Goal: Check status: Check status

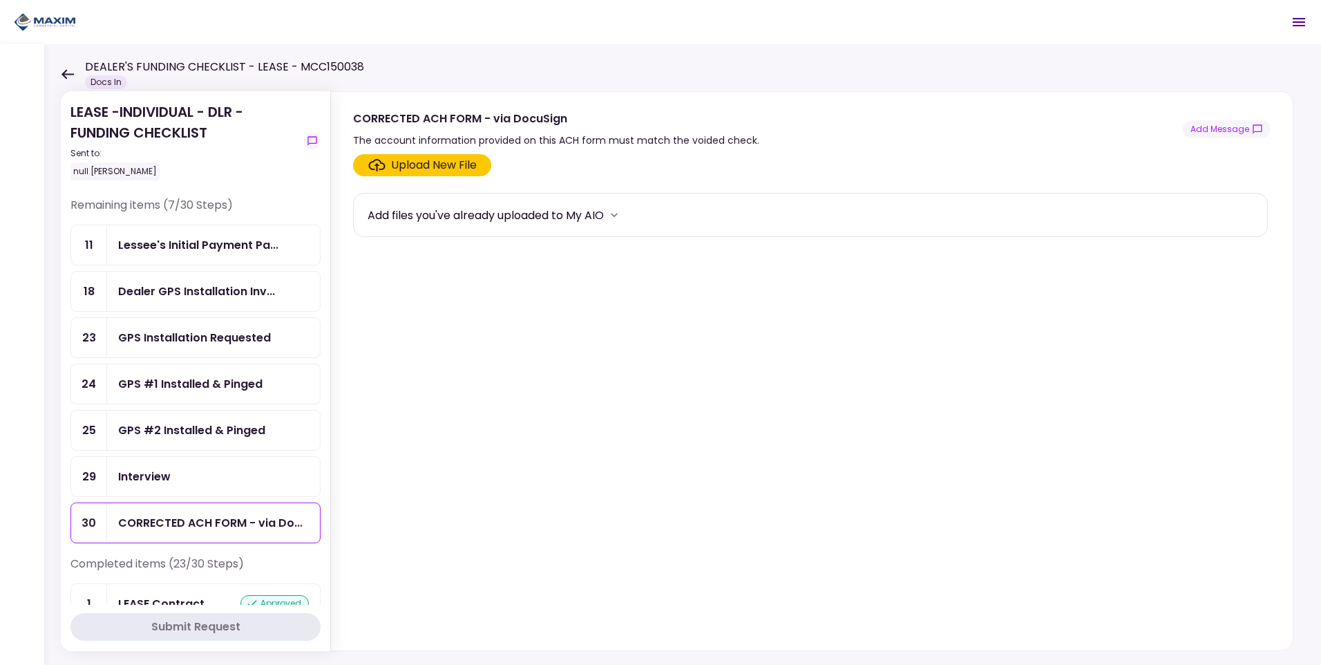
click at [175, 249] on div "Lessee's Initial Payment Pa..." at bounding box center [198, 244] width 160 height 17
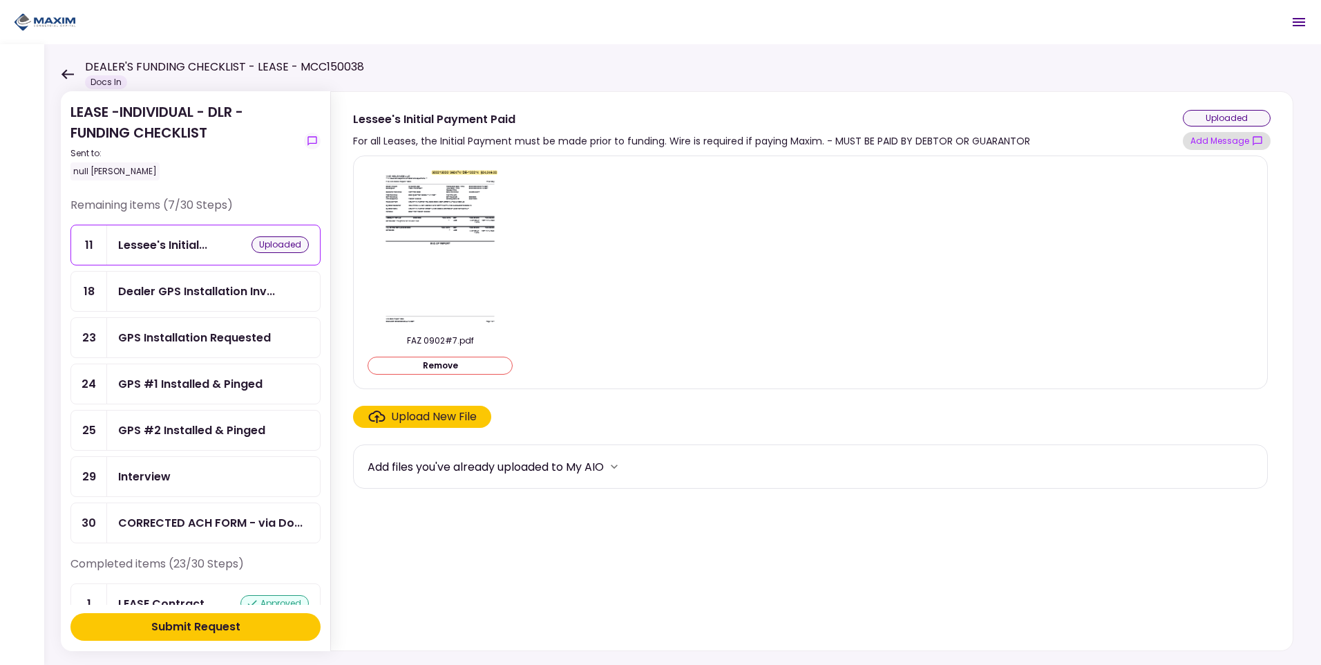
click at [1240, 141] on button "Add Message" at bounding box center [1227, 141] width 88 height 18
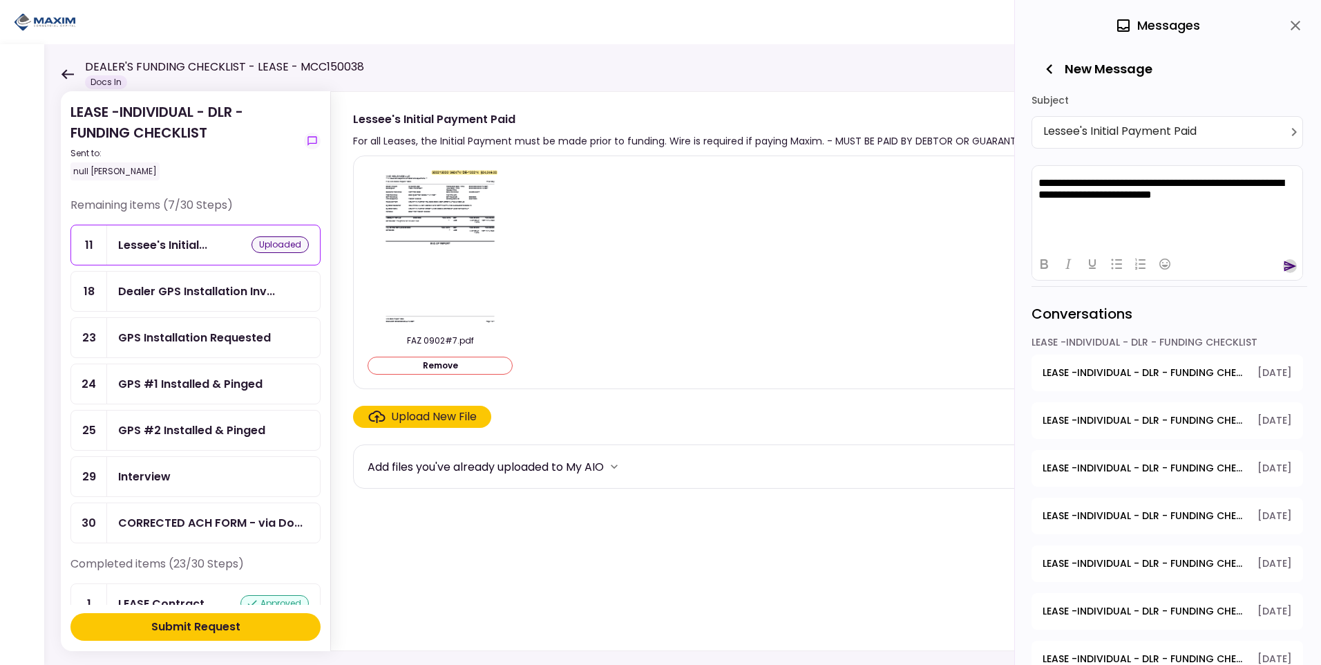
click at [1287, 265] on icon "send" at bounding box center [1290, 266] width 14 height 14
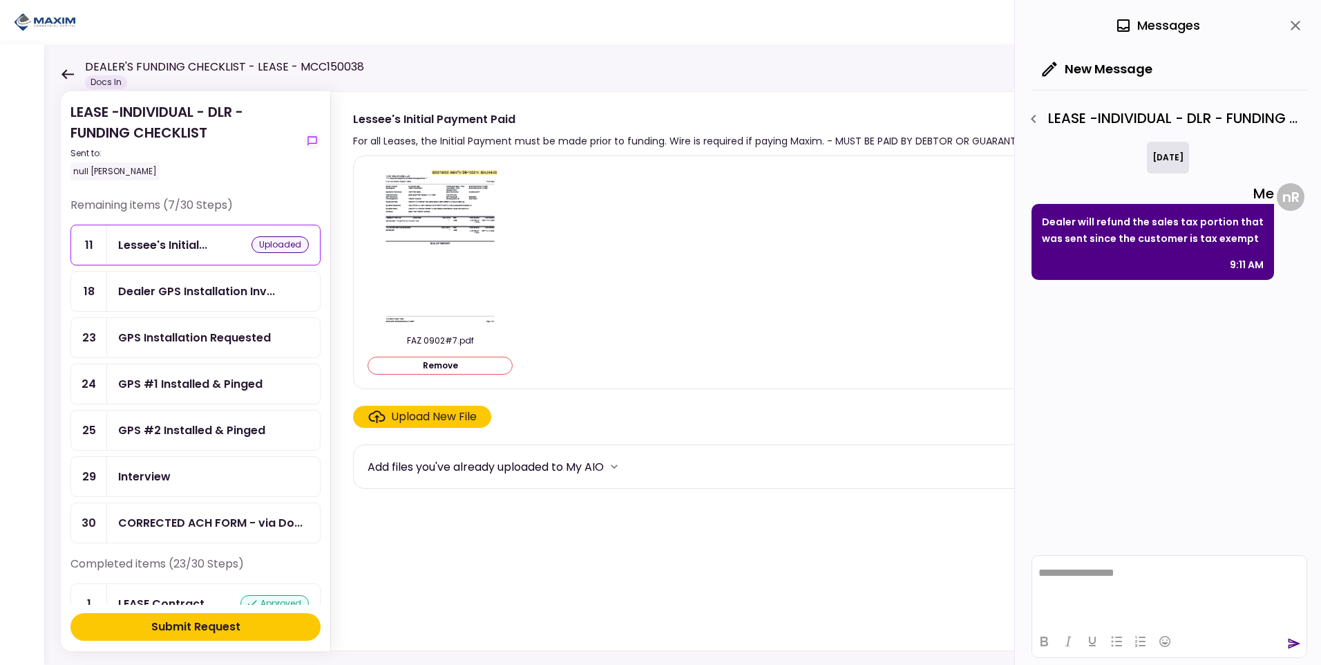
click at [210, 628] on div "Submit Request" at bounding box center [195, 626] width 89 height 17
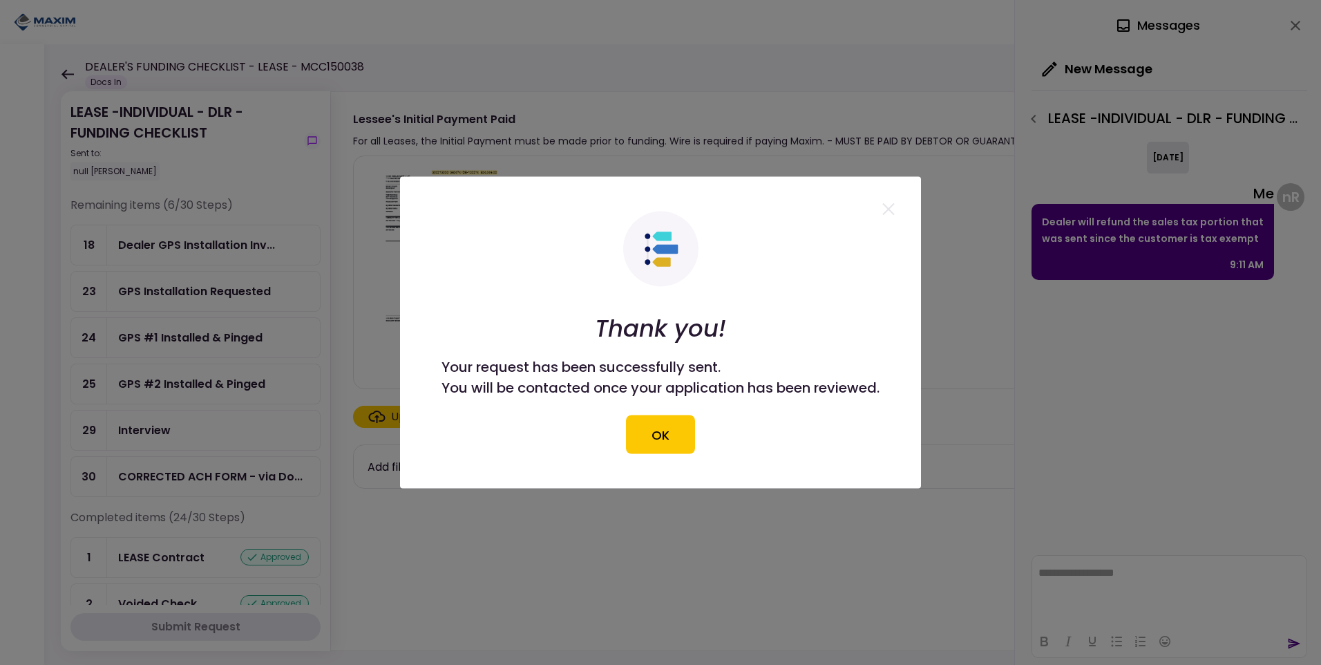
click at [680, 431] on button "OK" at bounding box center [660, 434] width 69 height 39
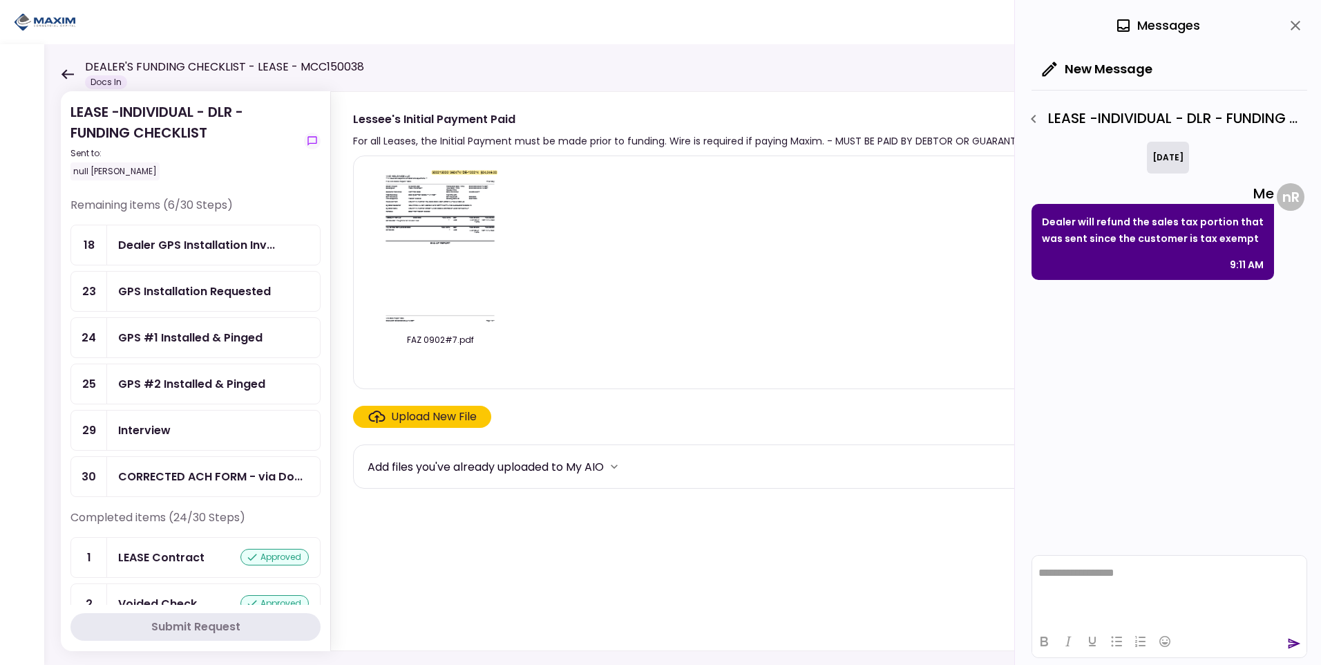
click at [1298, 24] on icon "close" at bounding box center [1295, 25] width 17 height 17
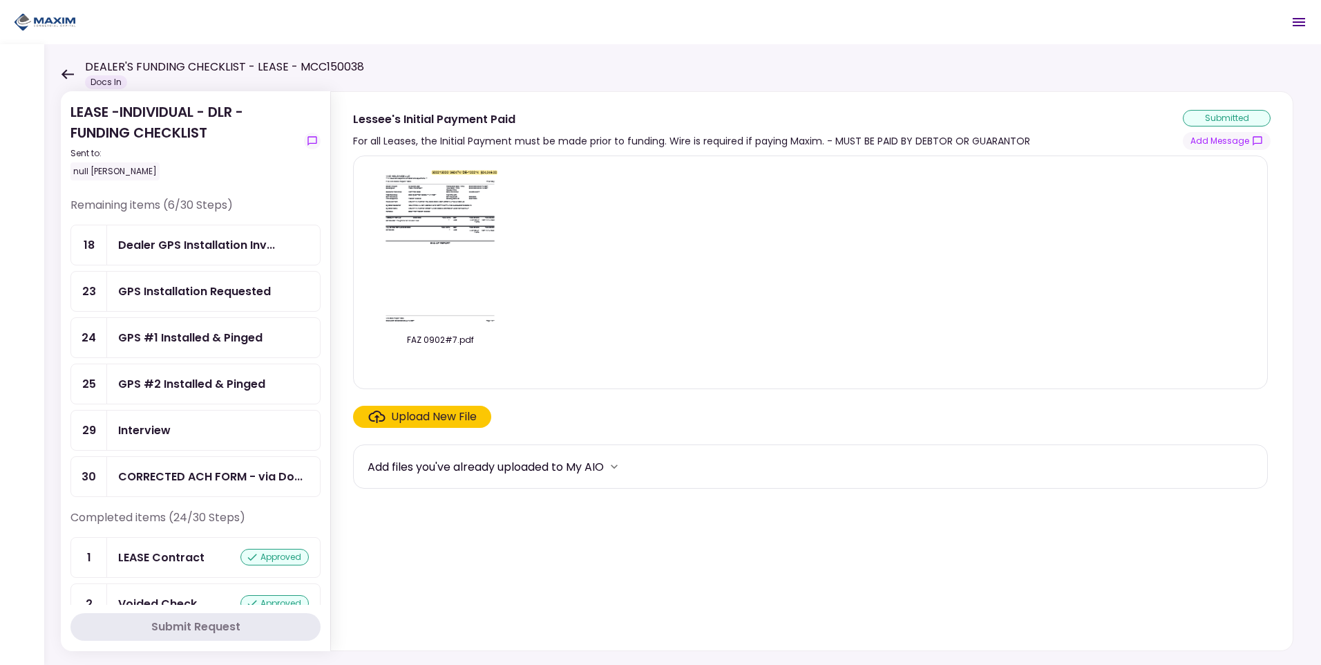
click at [66, 76] on icon at bounding box center [67, 74] width 13 height 10
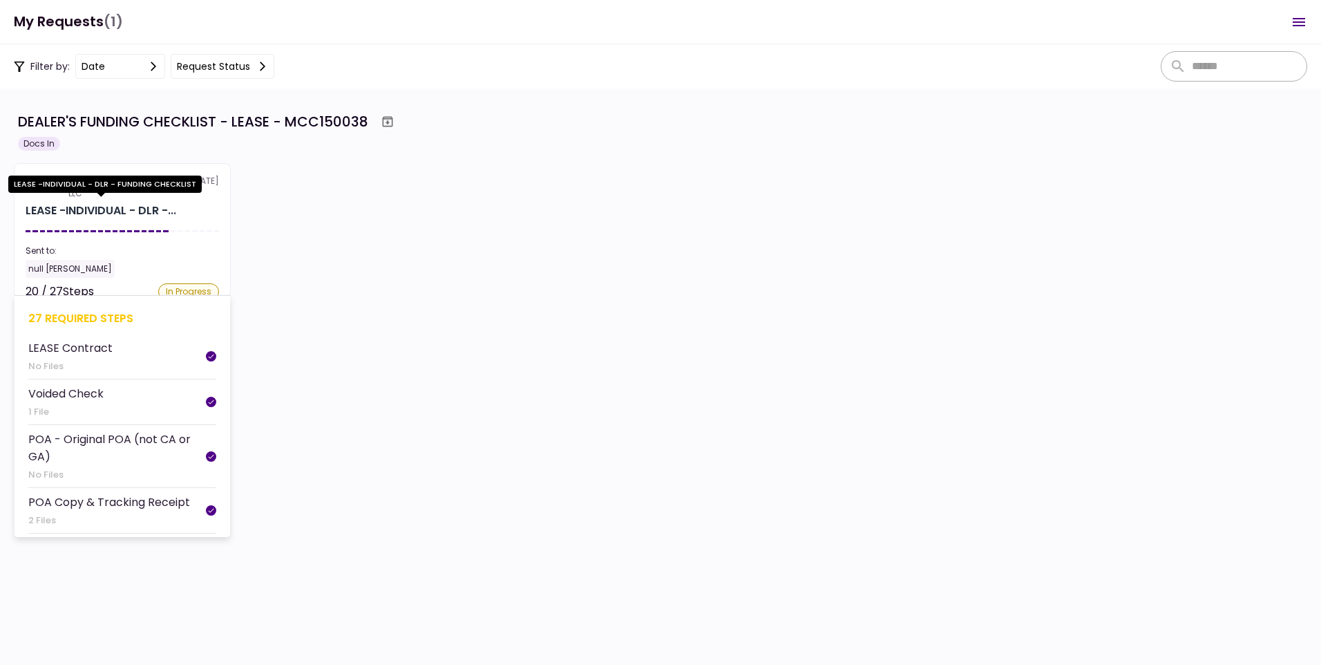
click at [116, 209] on div "LEASE -INDIVIDUAL - DLR -..." at bounding box center [101, 210] width 151 height 17
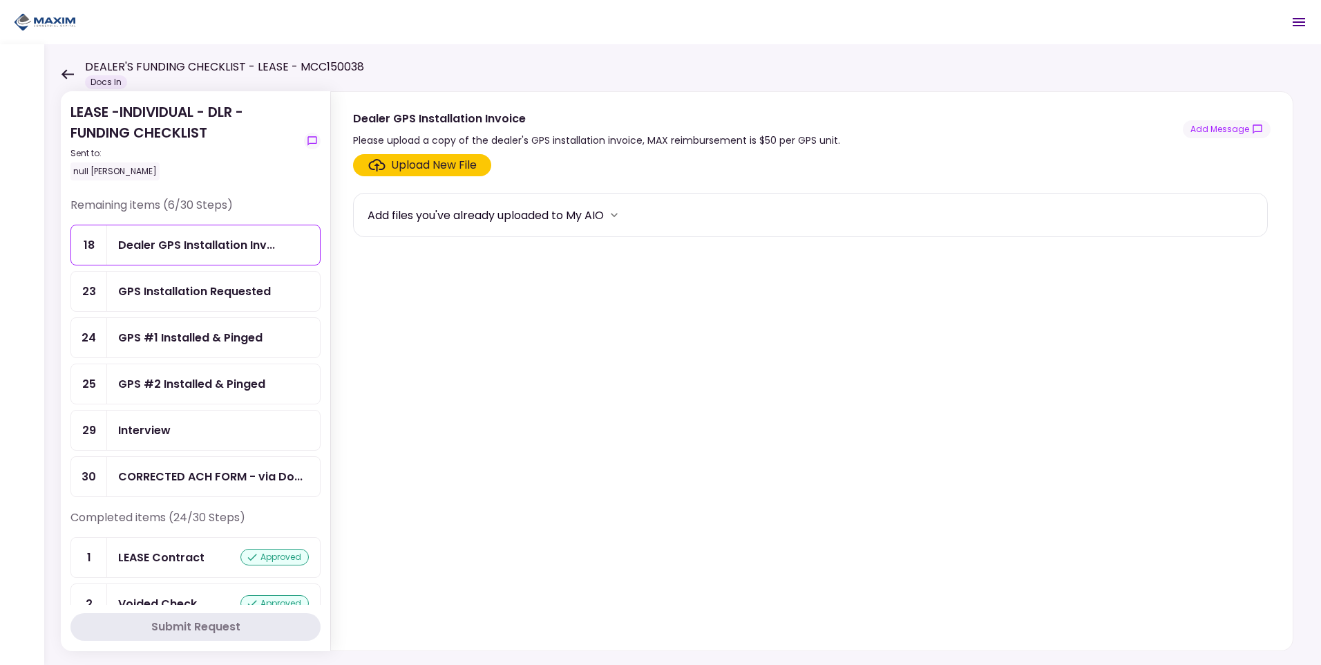
drag, startPoint x: 217, startPoint y: 340, endPoint x: 233, endPoint y: 348, distance: 17.6
click at [217, 339] on div "GPS #1 Installed & Pinged" at bounding box center [190, 337] width 144 height 17
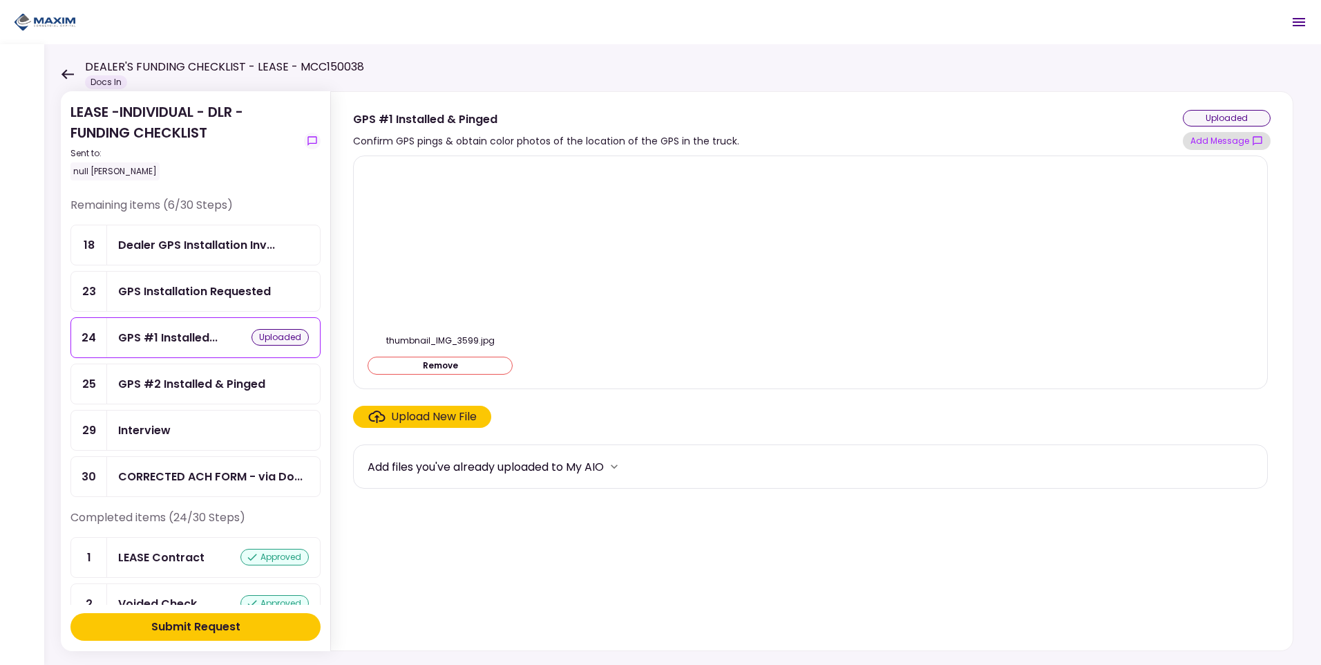
click at [1222, 139] on button "Add Message" at bounding box center [1227, 141] width 88 height 18
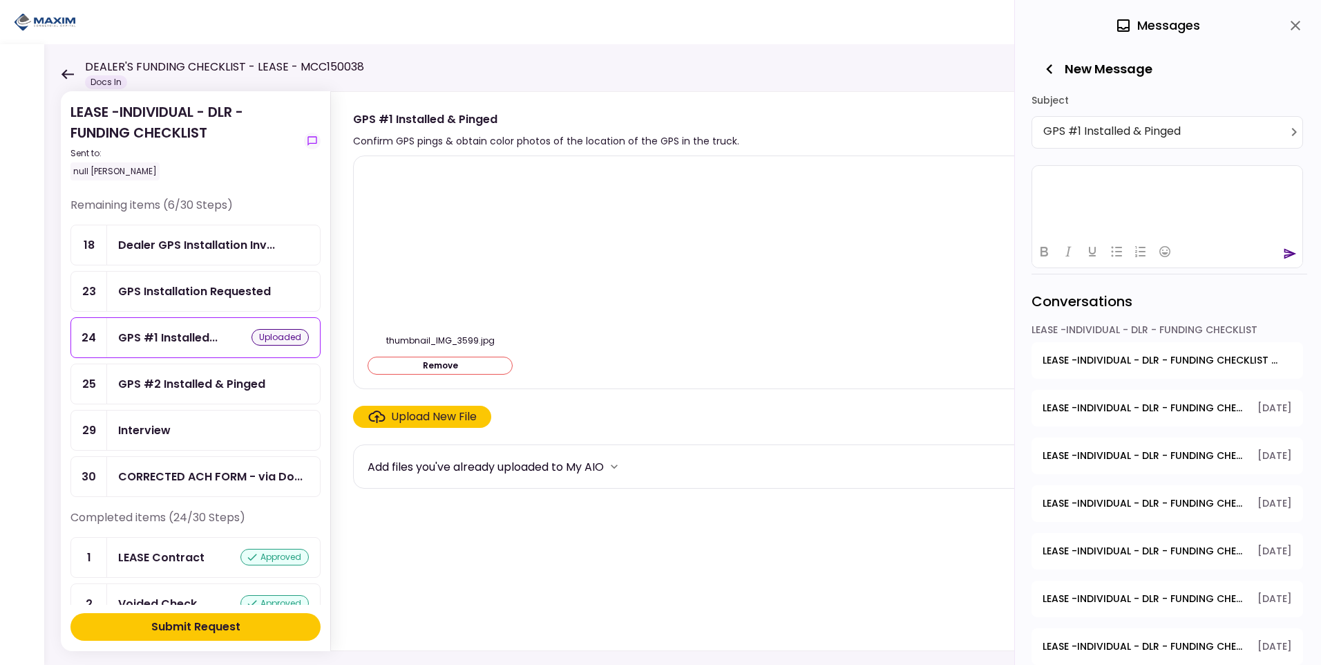
click at [1066, 174] on html at bounding box center [1167, 182] width 270 height 34
click at [1291, 251] on icon "send" at bounding box center [1290, 253] width 12 height 10
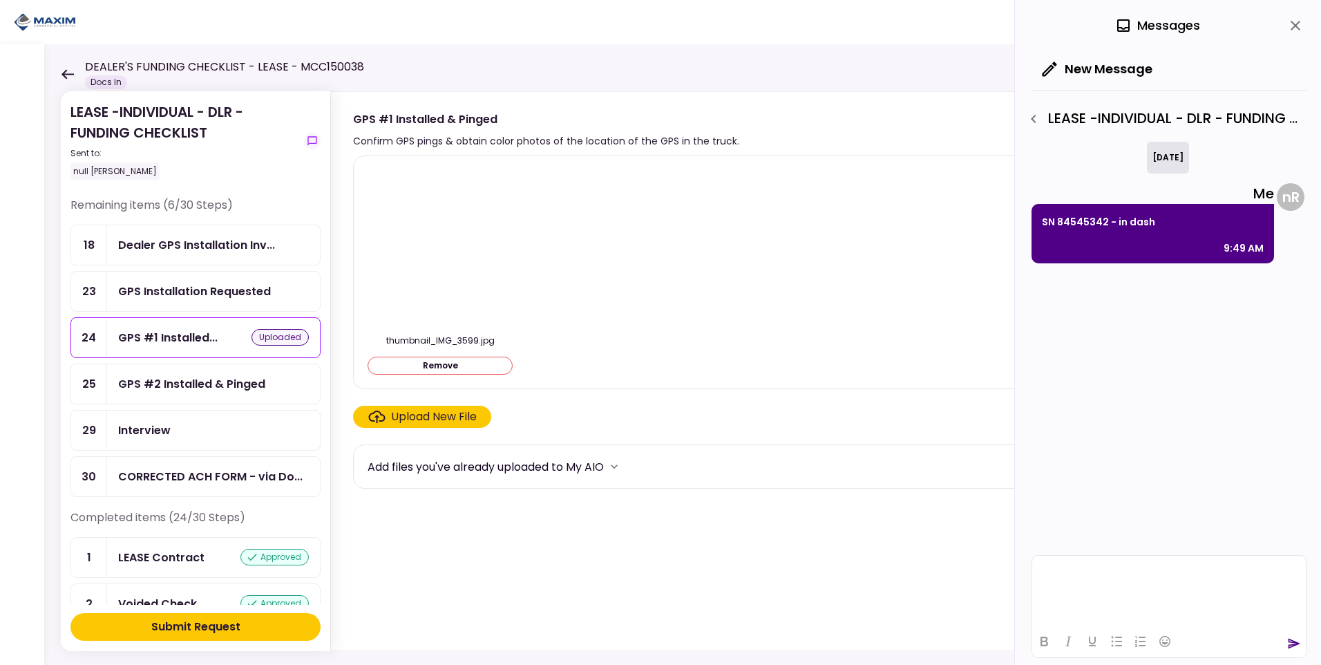
click at [202, 384] on div "GPS #2 Installed & Pinged" at bounding box center [191, 383] width 147 height 17
click at [1291, 23] on icon "close" at bounding box center [1295, 25] width 17 height 17
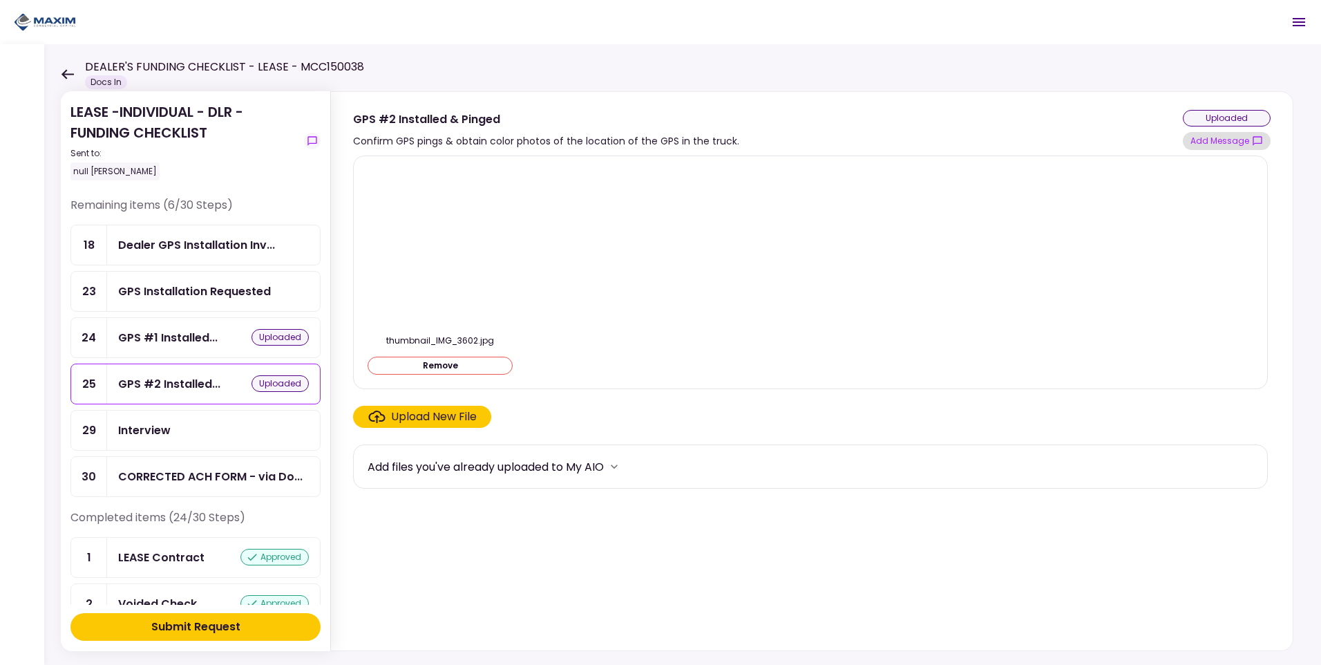
click at [1210, 147] on button "Add Message" at bounding box center [1227, 141] width 88 height 18
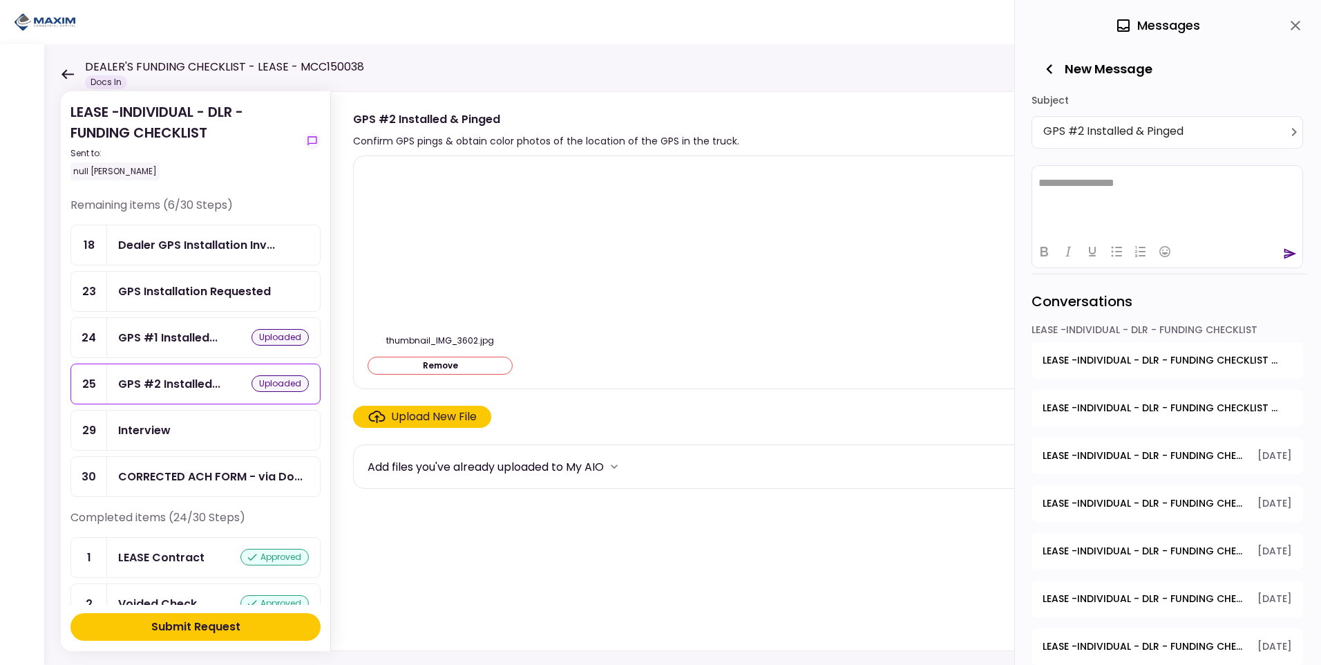
click at [1085, 175] on html "**********" at bounding box center [1167, 182] width 270 height 35
drag, startPoint x: 1292, startPoint y: 253, endPoint x: 1281, endPoint y: 242, distance: 15.2
click at [1291, 251] on icon "send" at bounding box center [1290, 253] width 12 height 10
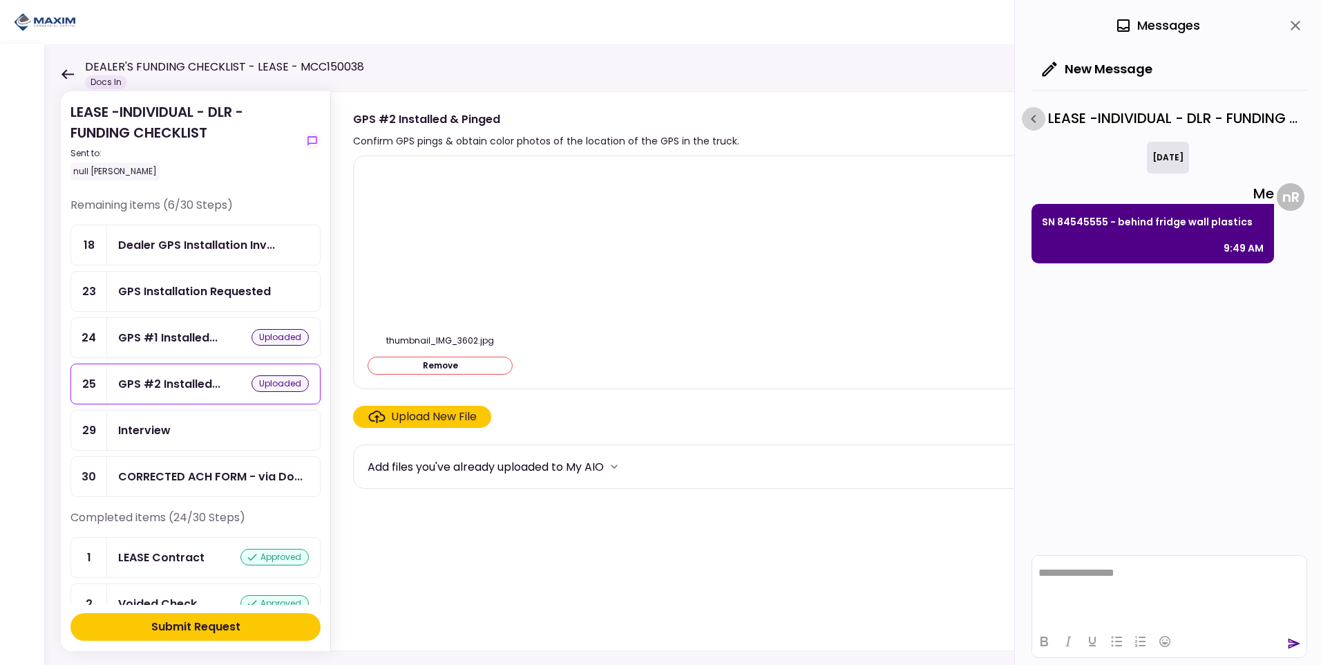
click at [1030, 113] on icon "button" at bounding box center [1033, 119] width 17 height 17
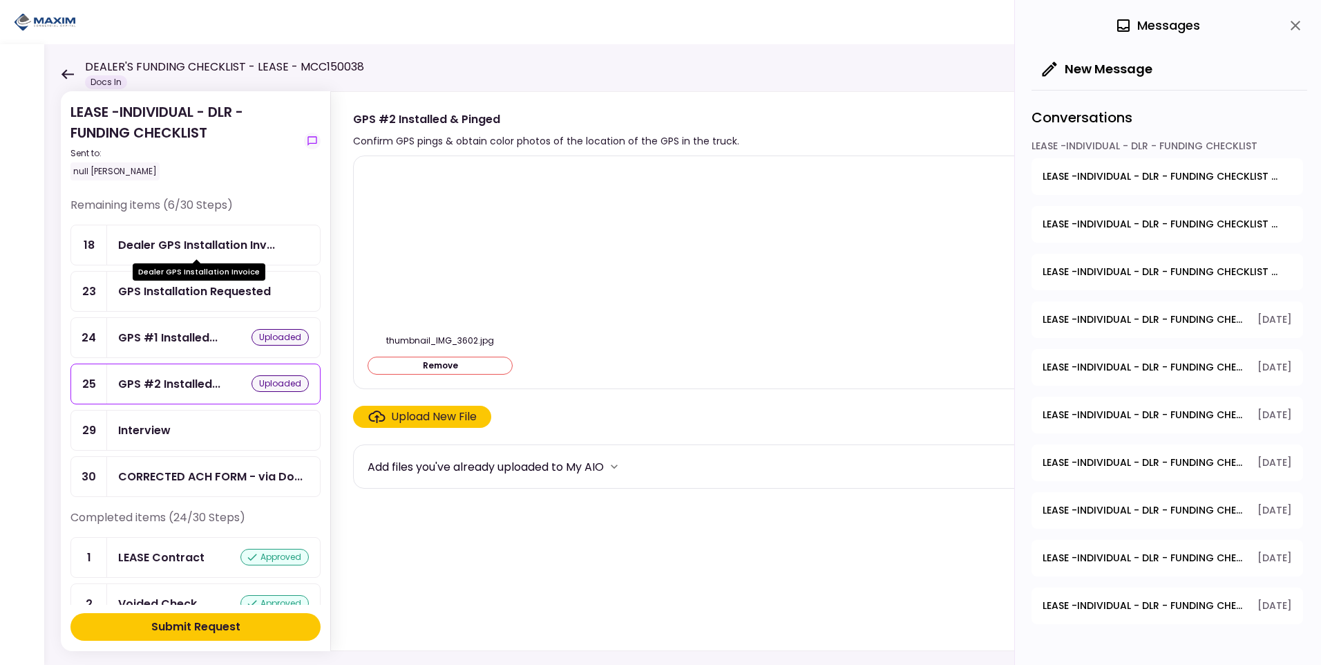
click at [155, 244] on div "Dealer GPS Installation Inv..." at bounding box center [196, 244] width 157 height 17
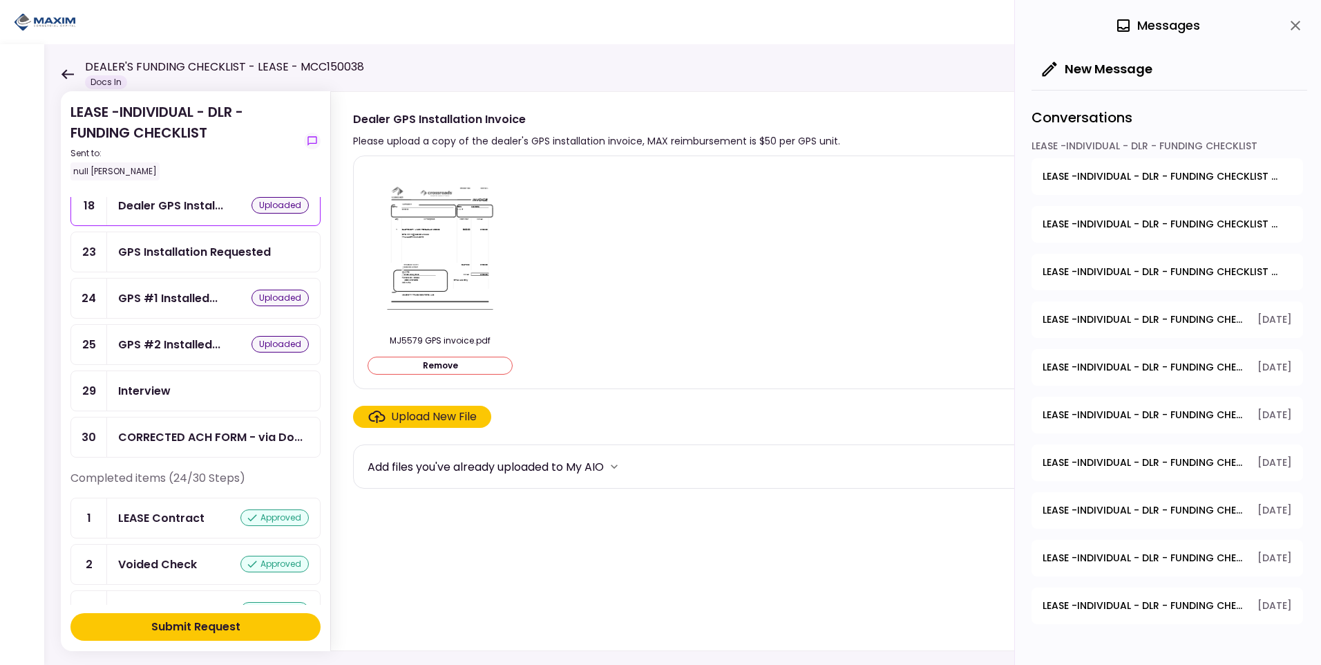
scroll to position [69, 0]
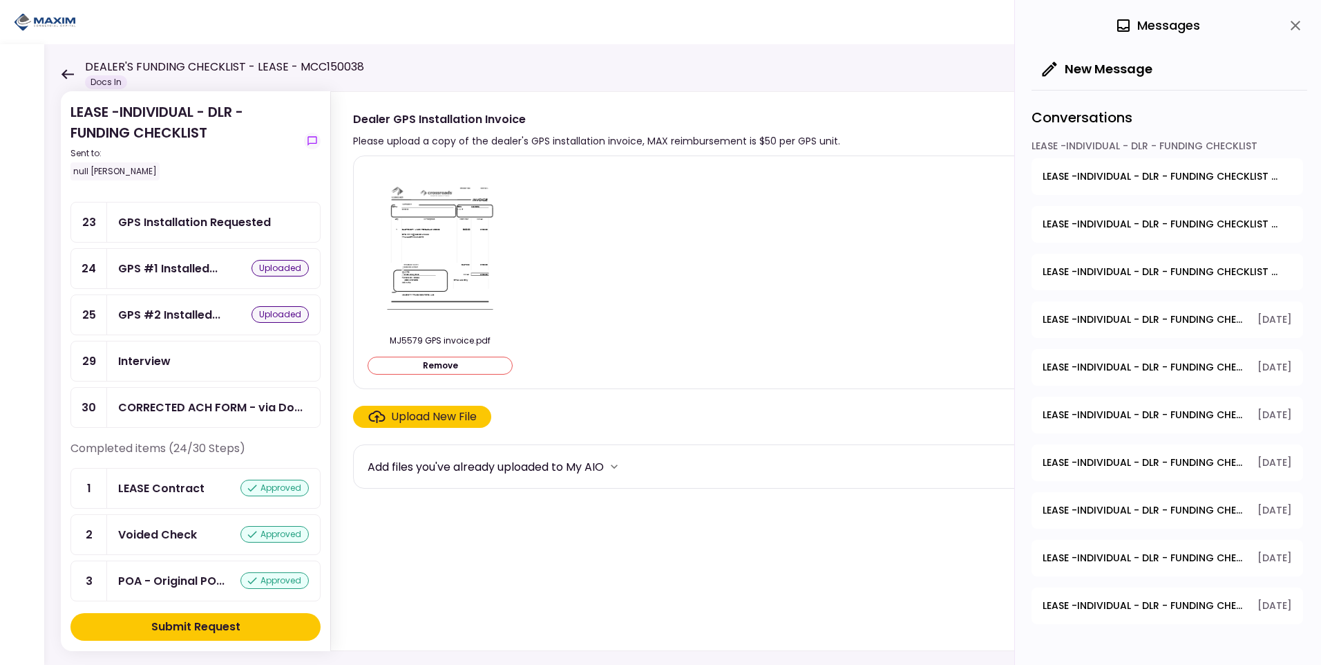
click at [229, 631] on div "Submit Request" at bounding box center [195, 626] width 89 height 17
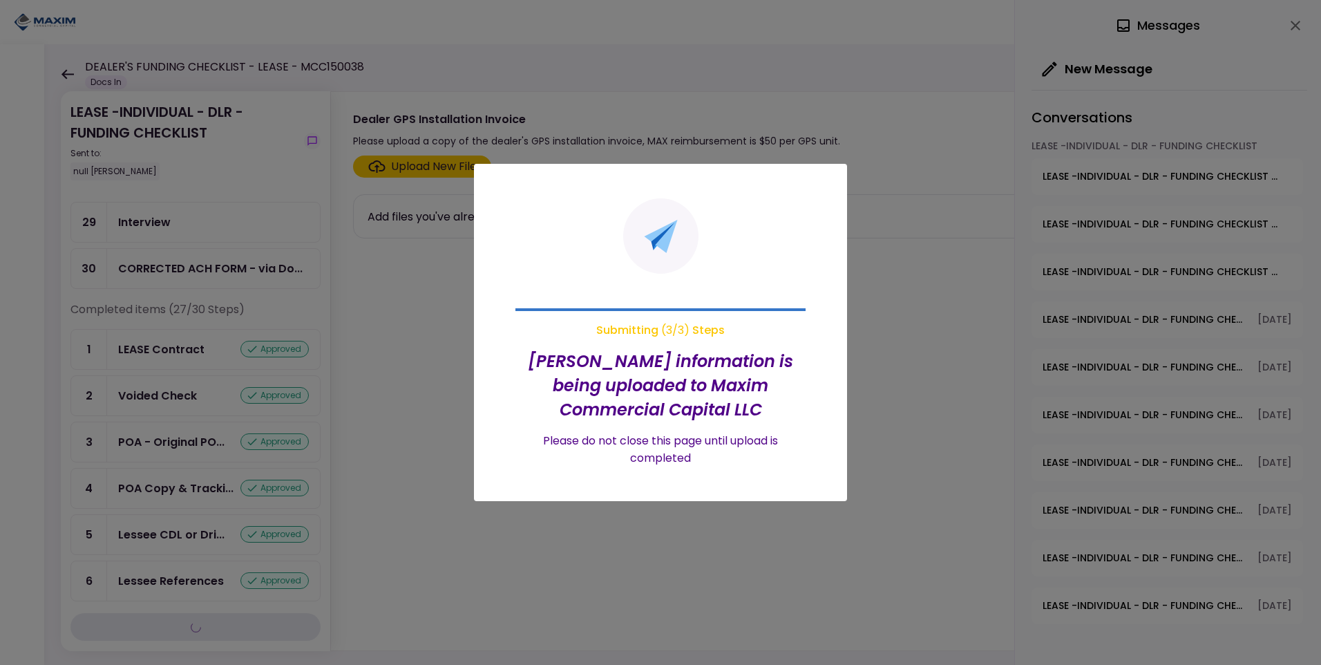
scroll to position [23, 0]
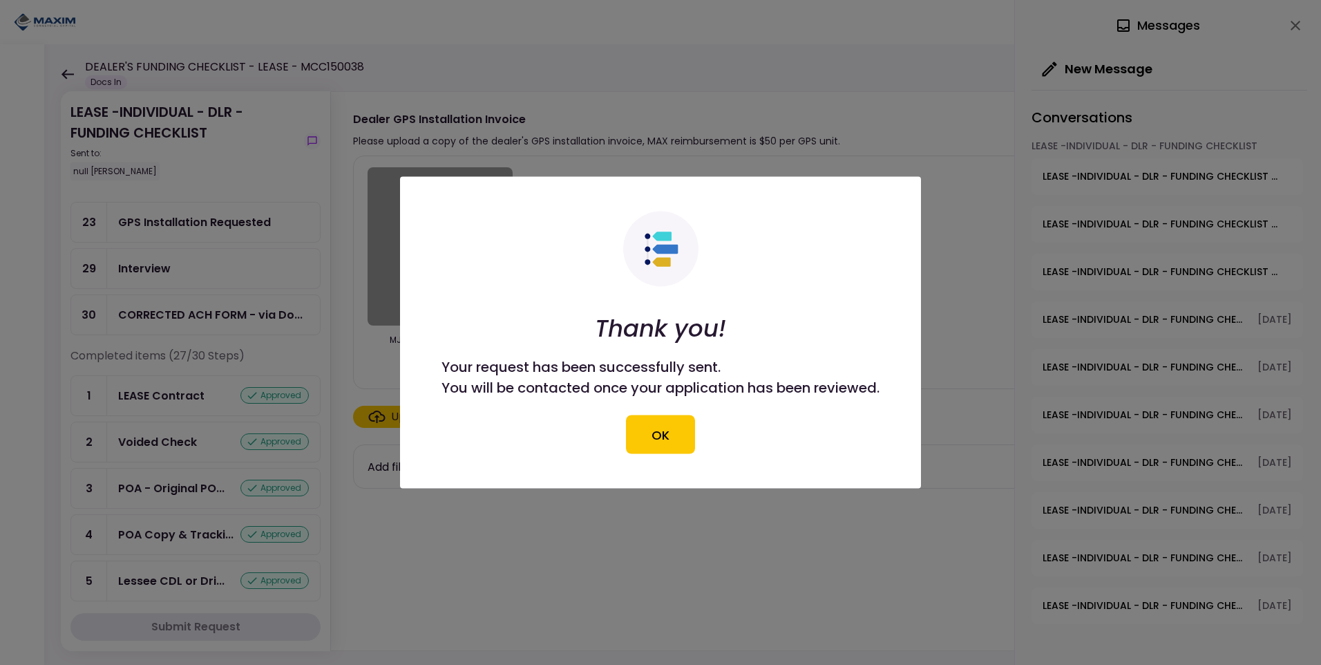
click at [643, 429] on button "OK" at bounding box center [660, 434] width 69 height 39
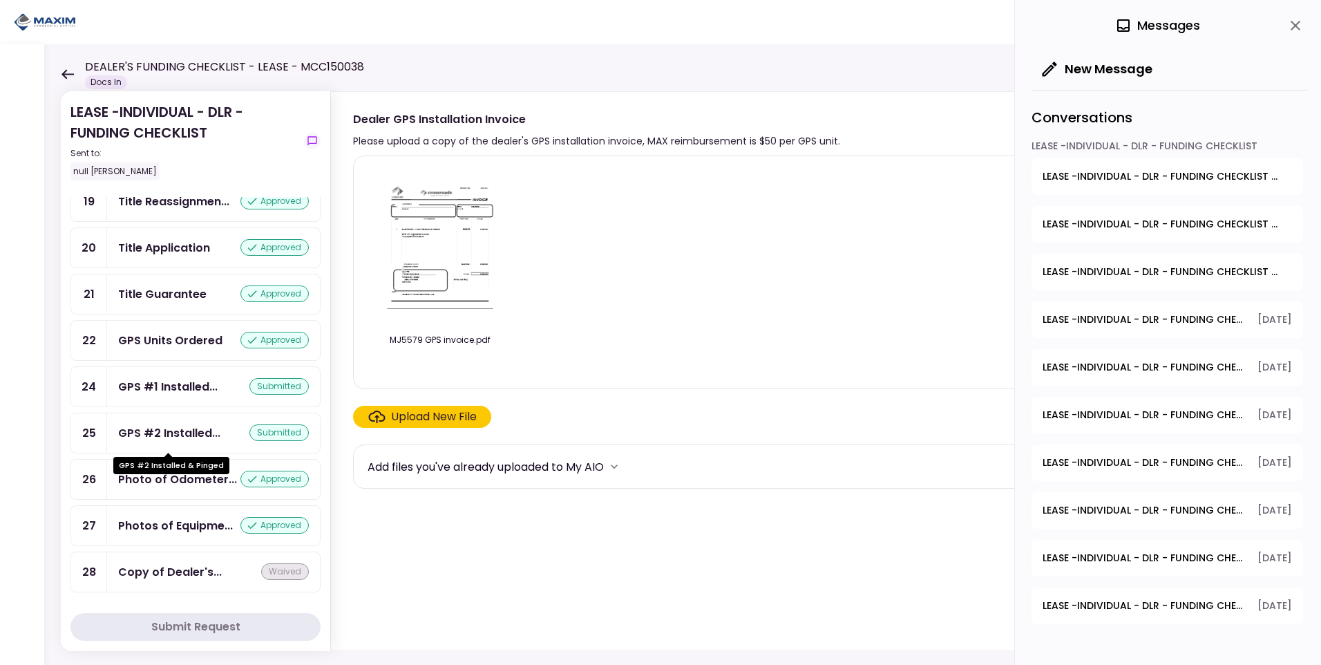
scroll to position [1067, 0]
click at [66, 67] on div "DEALER'S FUNDING CHECKLIST - LEASE - MCC150038 Docs In" at bounding box center [212, 74] width 303 height 30
click at [63, 75] on icon at bounding box center [67, 74] width 12 height 10
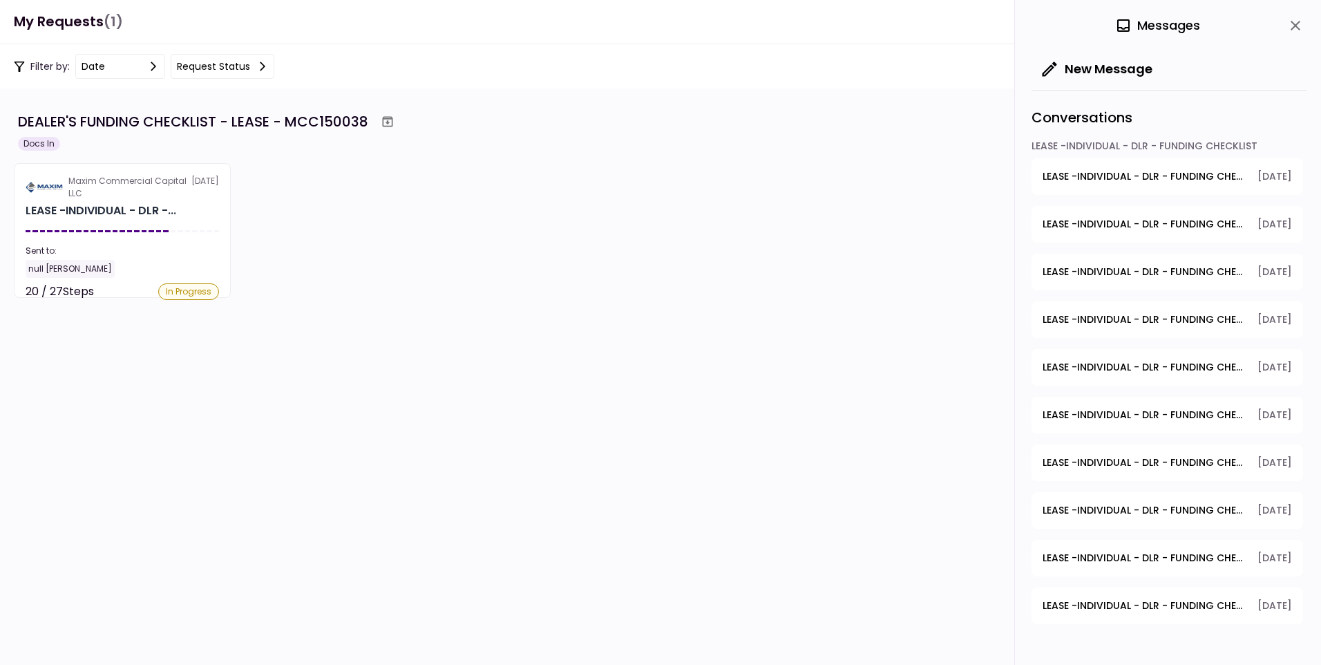
click at [234, 75] on button "Request status" at bounding box center [223, 66] width 104 height 25
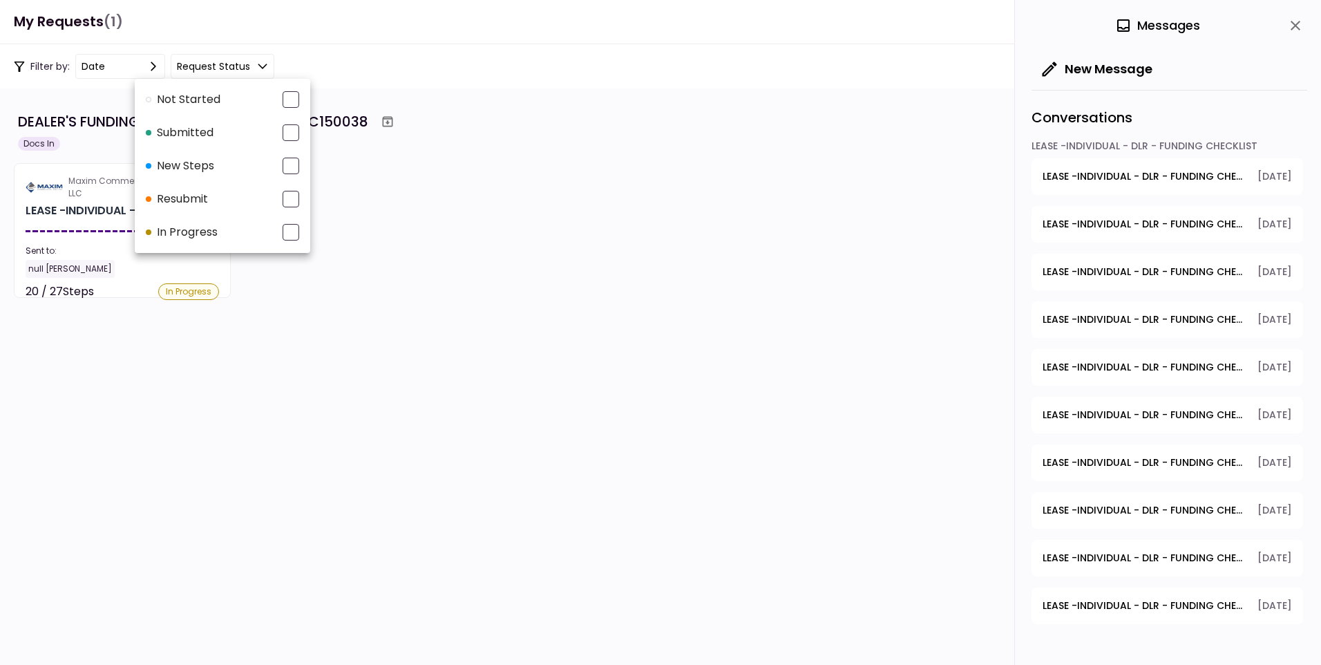
click at [412, 312] on div at bounding box center [660, 332] width 1321 height 665
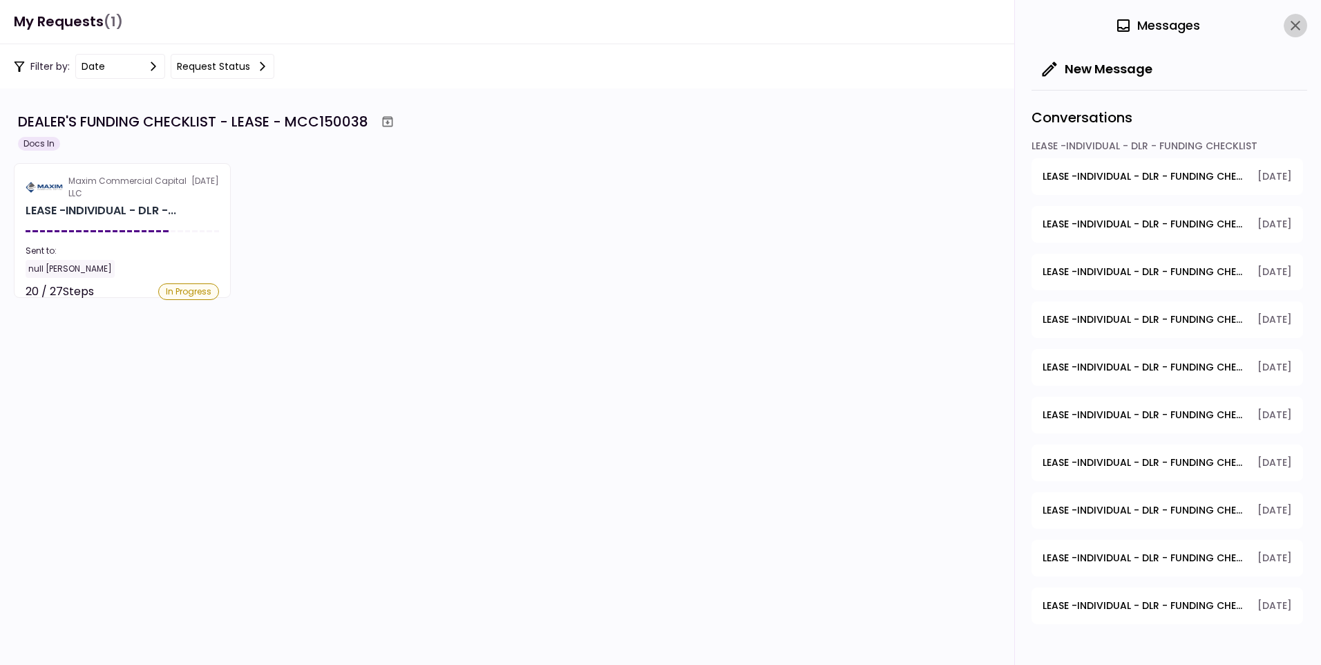
click at [1298, 20] on icon "close" at bounding box center [1295, 25] width 17 height 17
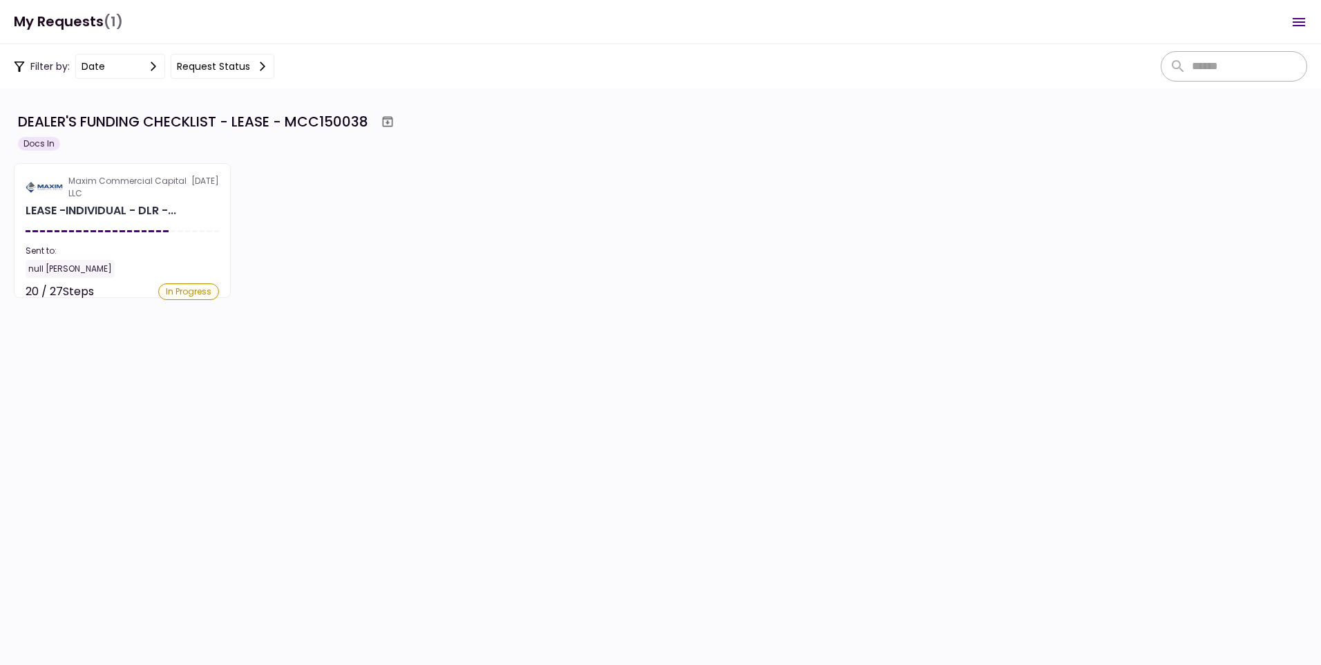
click at [693, 278] on div "Maxim Commercial Capital LLC 5 Sep LEASE -INDIVIDUAL - DLR -... Sent to: null R…" at bounding box center [660, 230] width 1293 height 135
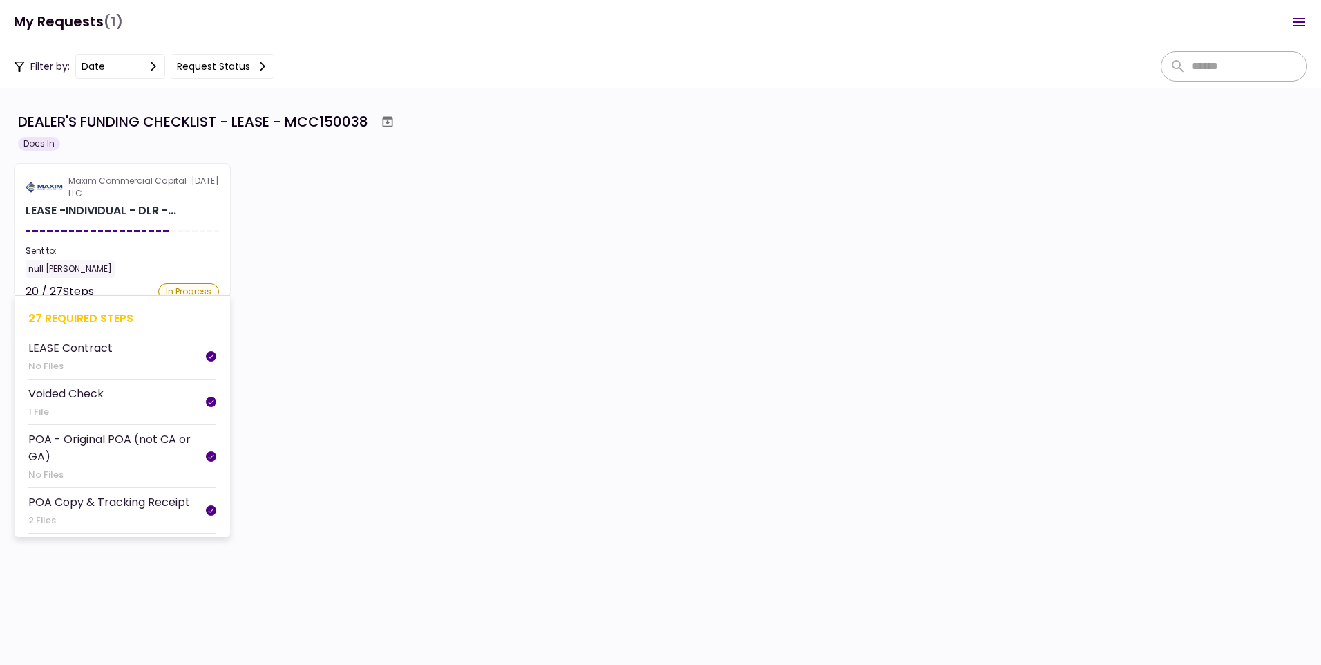
click at [124, 193] on div "Maxim Commercial Capital LLC" at bounding box center [129, 187] width 123 height 25
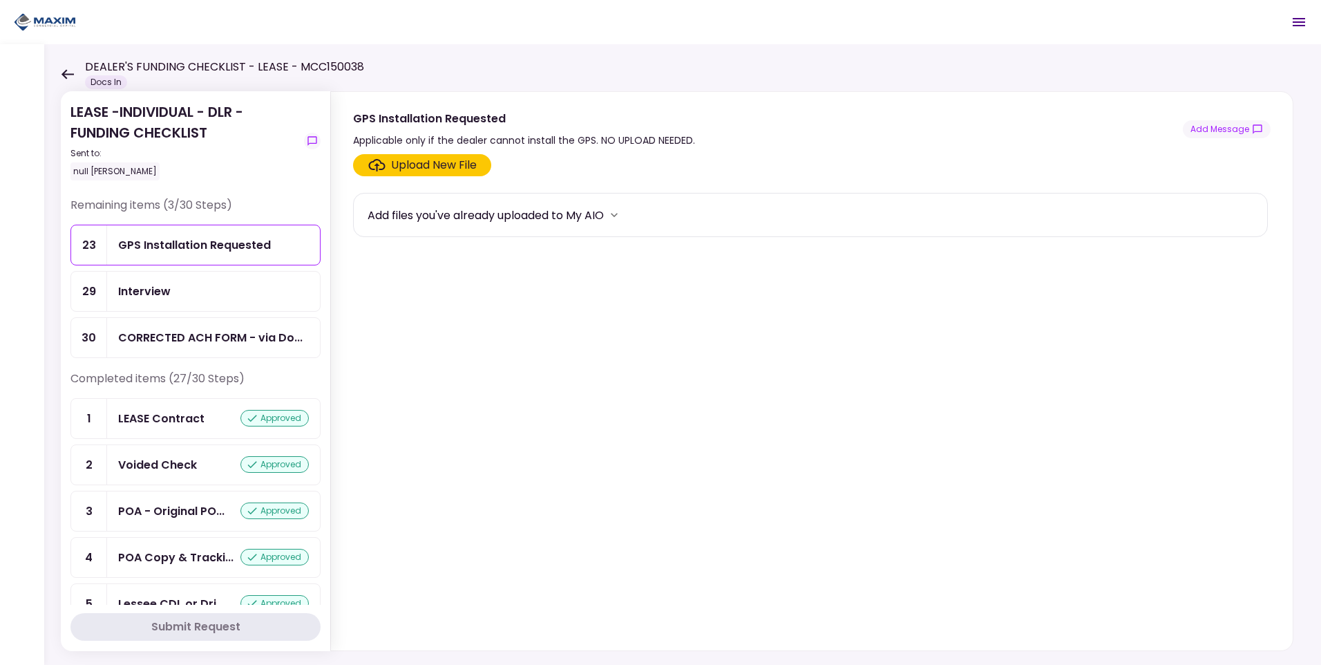
click at [64, 71] on icon at bounding box center [67, 74] width 12 height 10
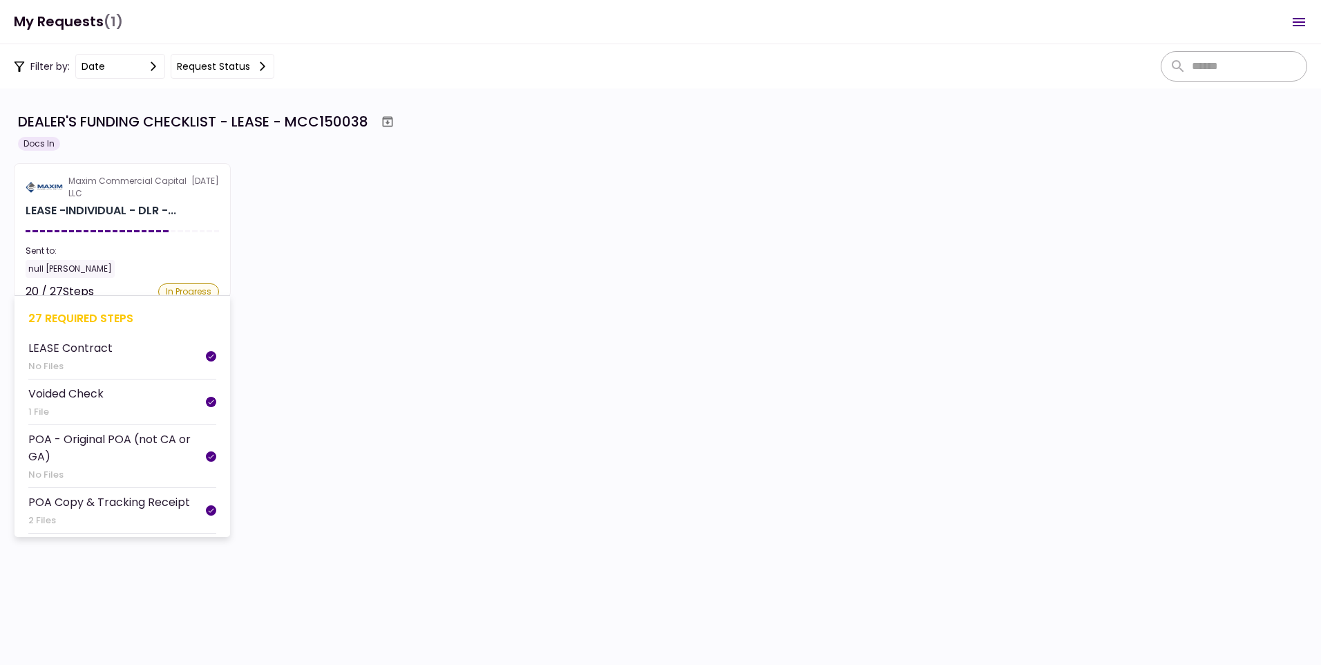
click at [142, 193] on div "Maxim Commercial Capital LLC" at bounding box center [129, 187] width 123 height 25
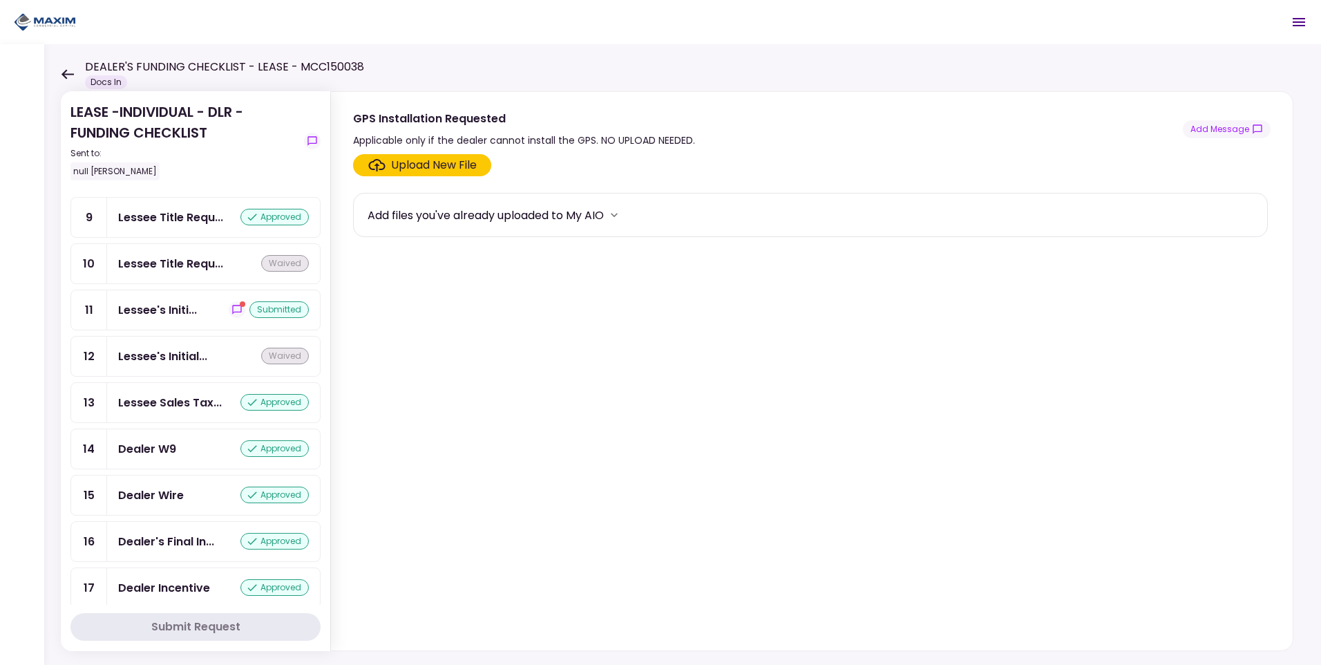
scroll to position [553, 0]
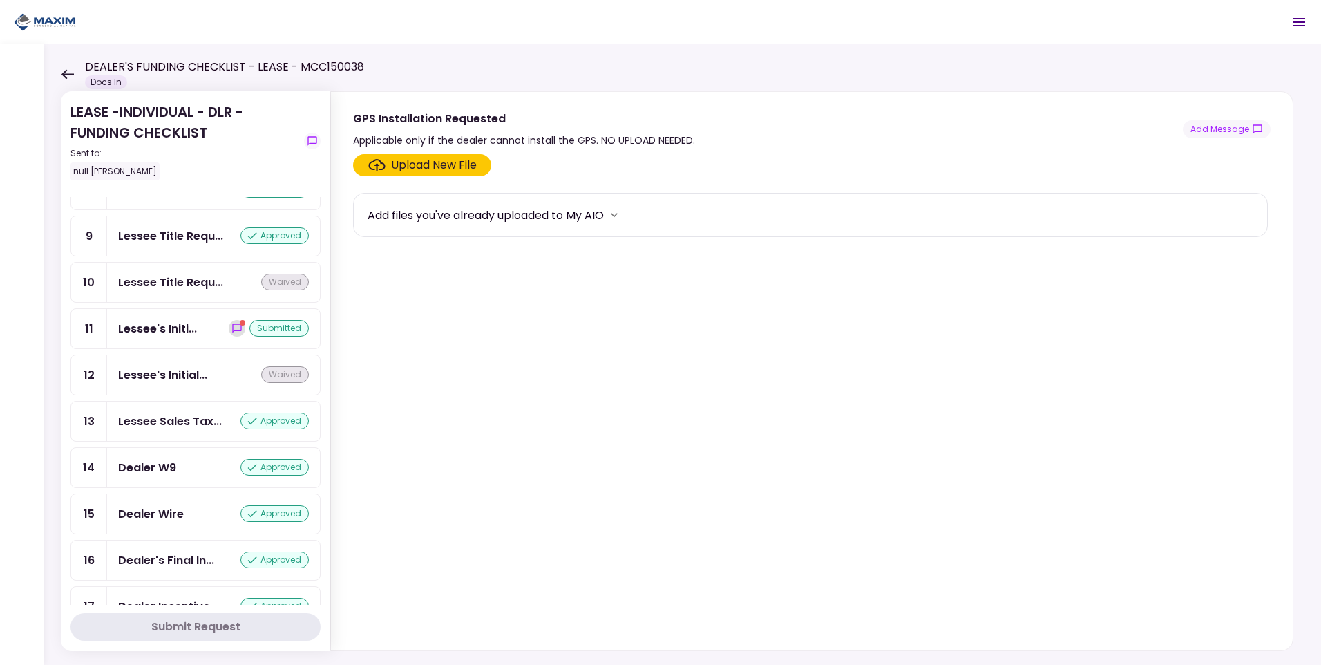
click at [240, 325] on span "show-messages" at bounding box center [243, 323] width 6 height 6
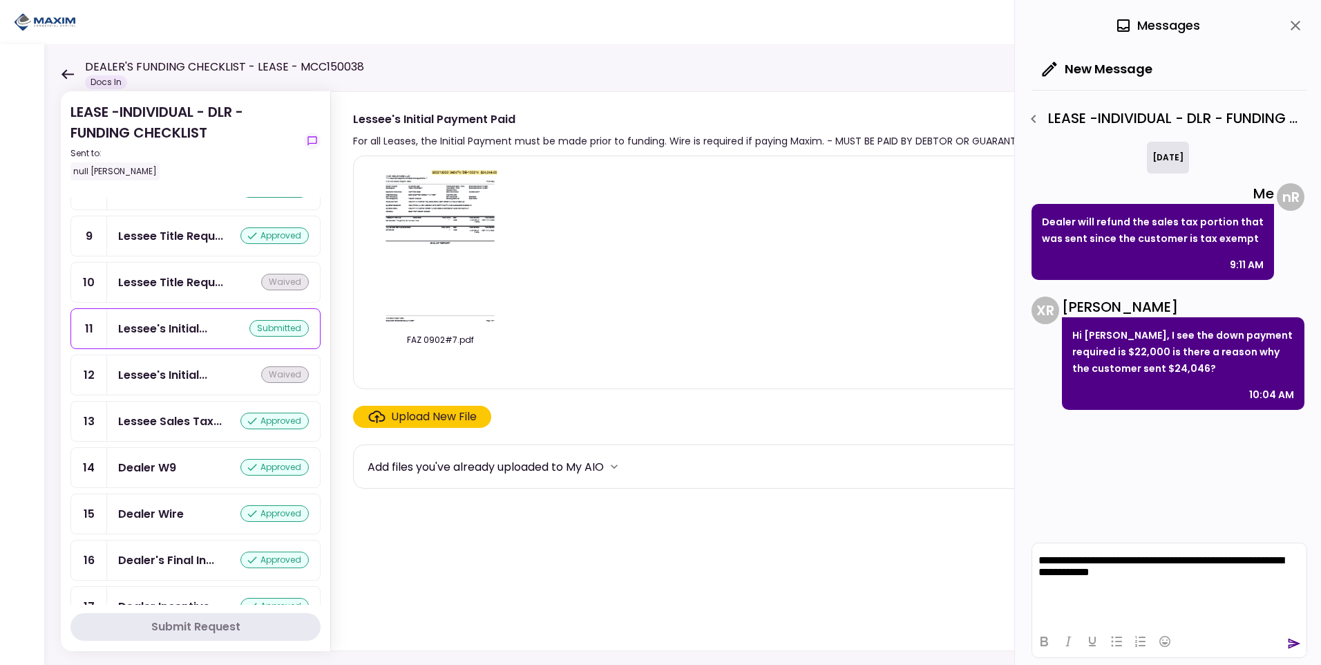
click at [1293, 639] on icon "send" at bounding box center [1294, 643] width 14 height 14
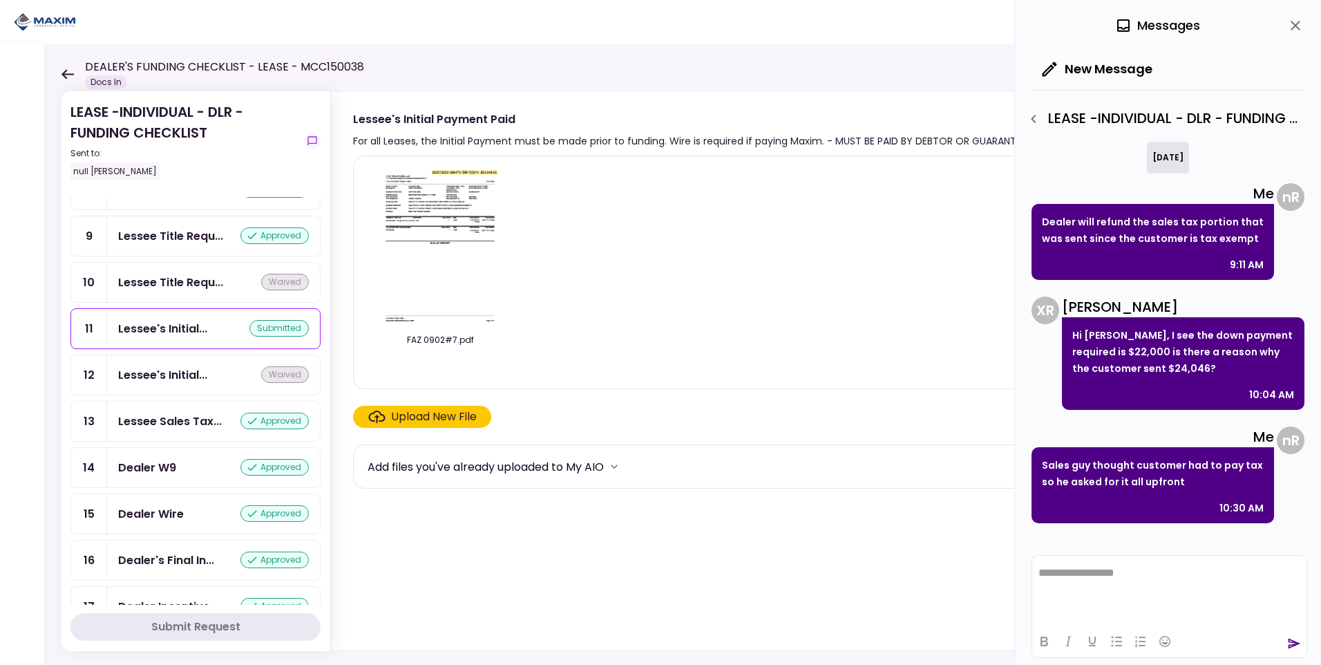
click at [1292, 27] on icon "close" at bounding box center [1295, 25] width 17 height 17
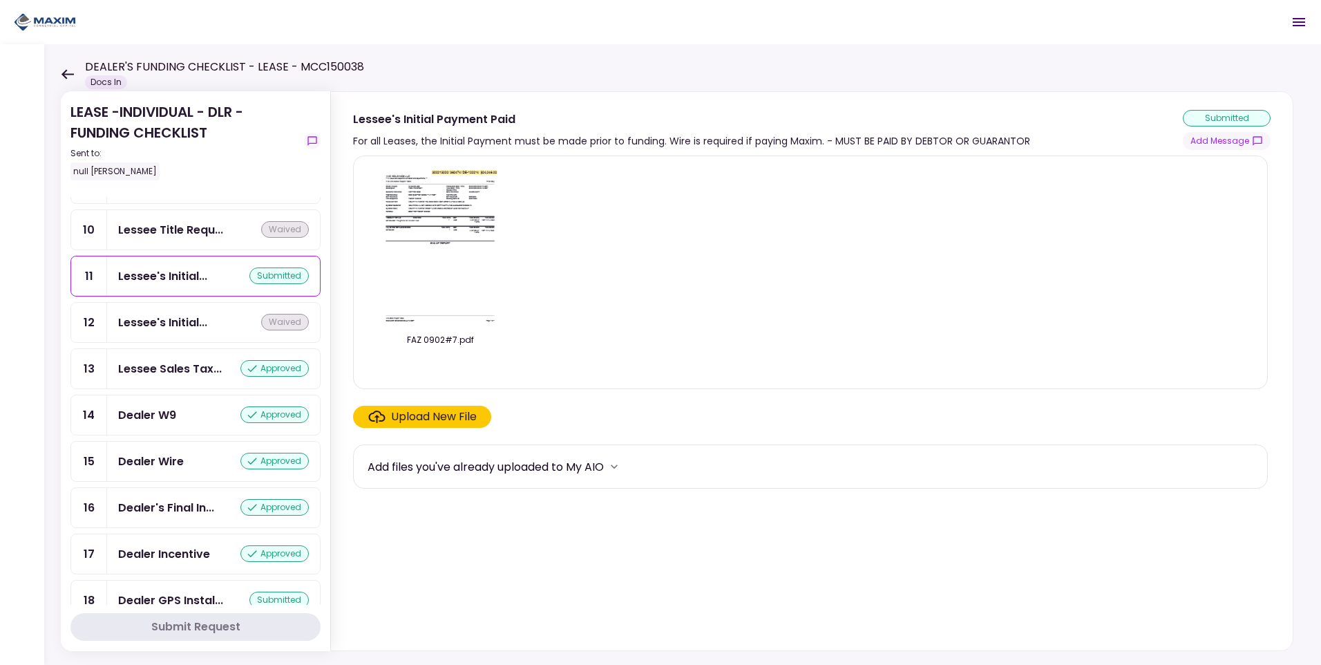
scroll to position [584, 0]
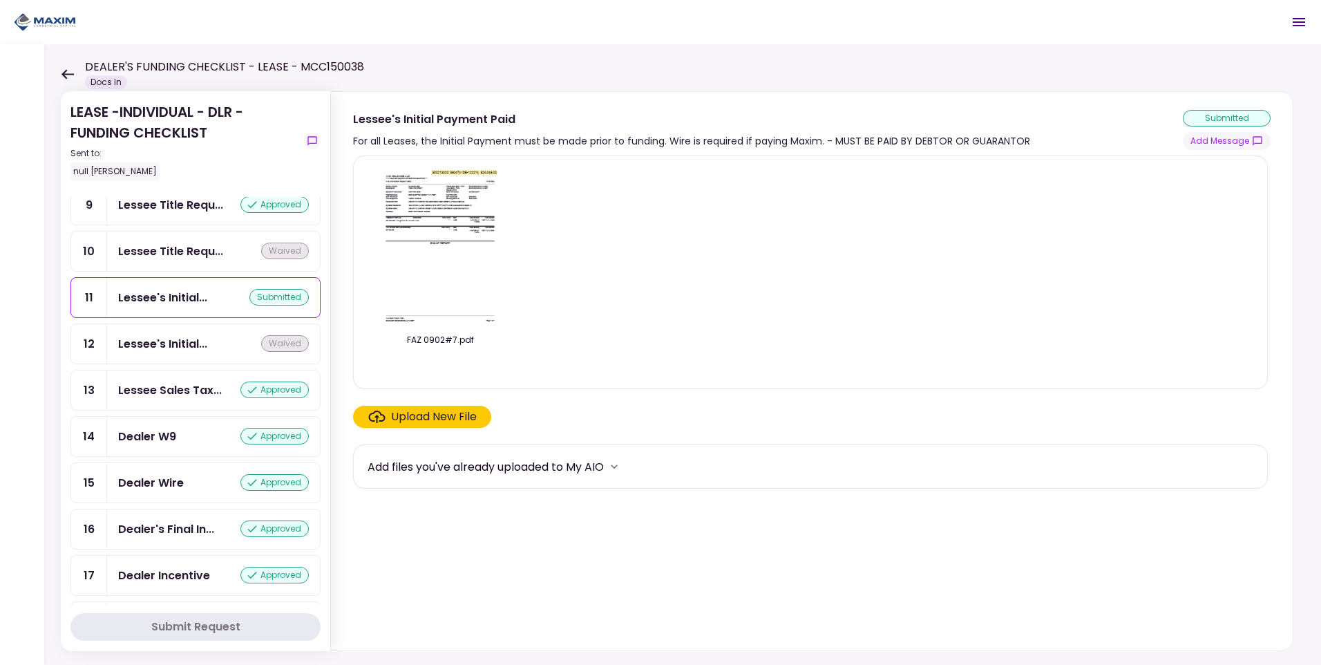
click at [64, 73] on icon at bounding box center [67, 74] width 12 height 10
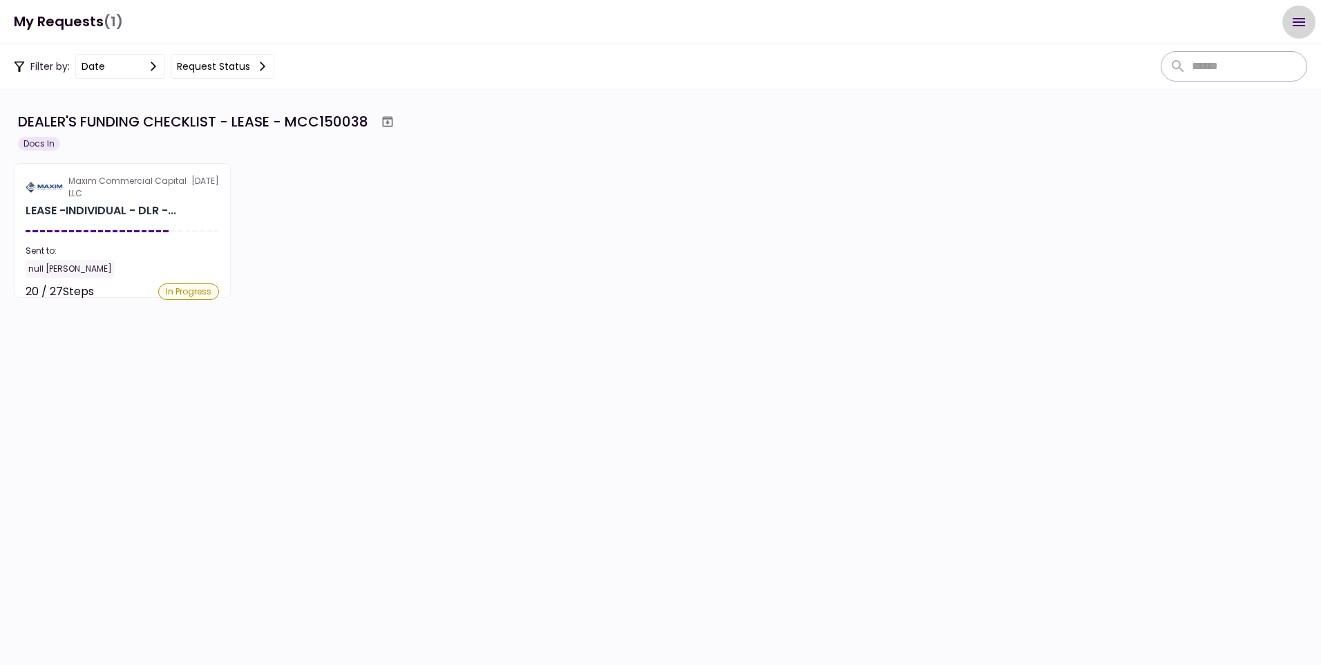
click at [1294, 23] on icon "Open menu" at bounding box center [1299, 22] width 17 height 17
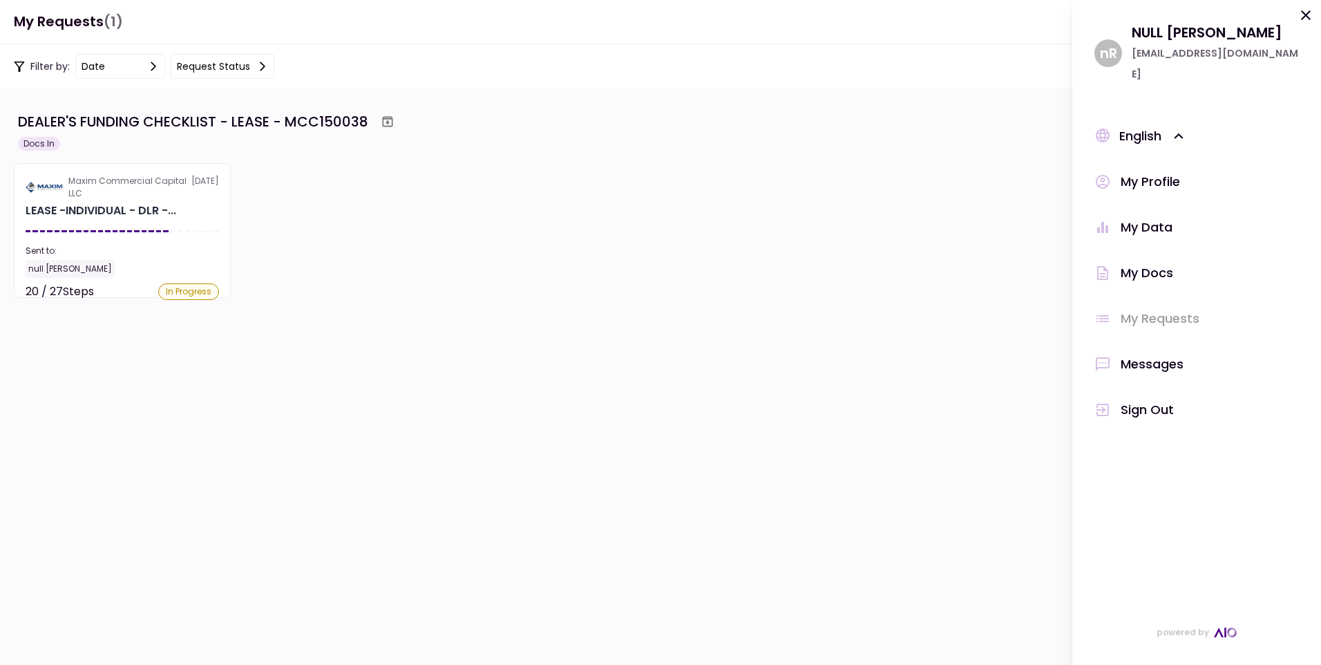
click at [1146, 171] on div "My Profile" at bounding box center [1150, 181] width 59 height 21
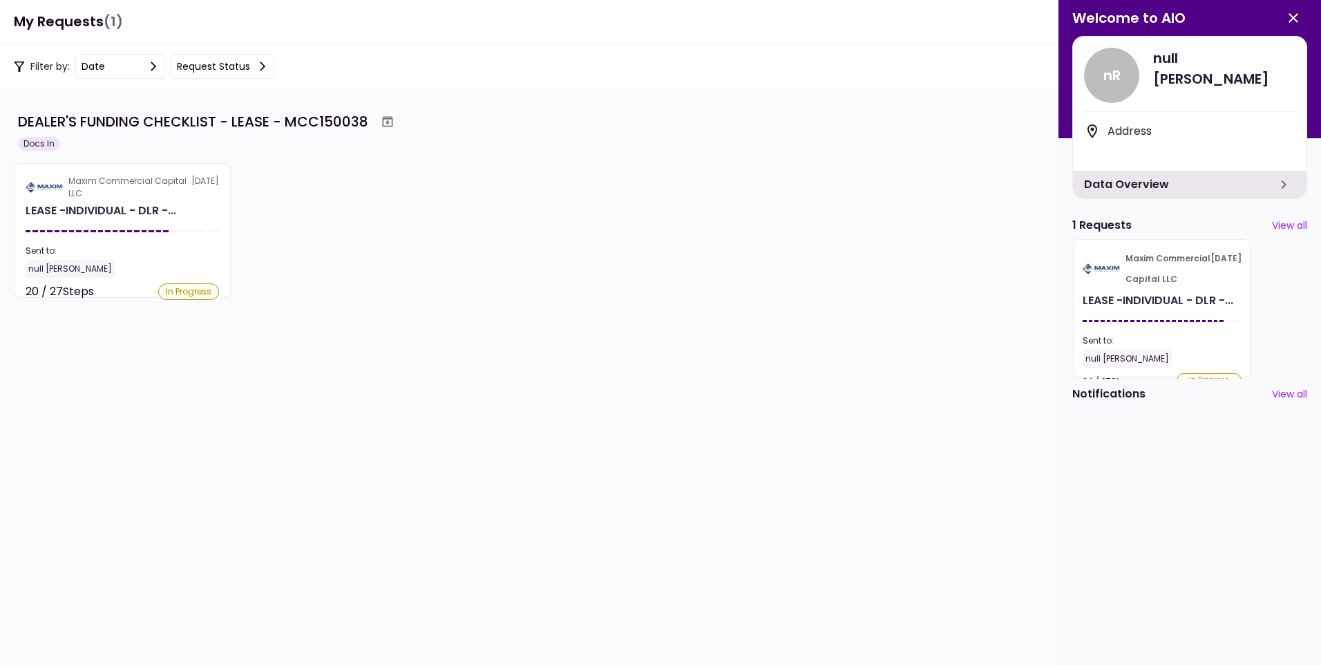
click at [1189, 65] on span "null [PERSON_NAME]" at bounding box center [1224, 68] width 142 height 41
click at [1150, 184] on div "Data Overview" at bounding box center [1190, 185] width 234 height 28
click at [1286, 184] on icon "button" at bounding box center [1283, 184] width 17 height 17
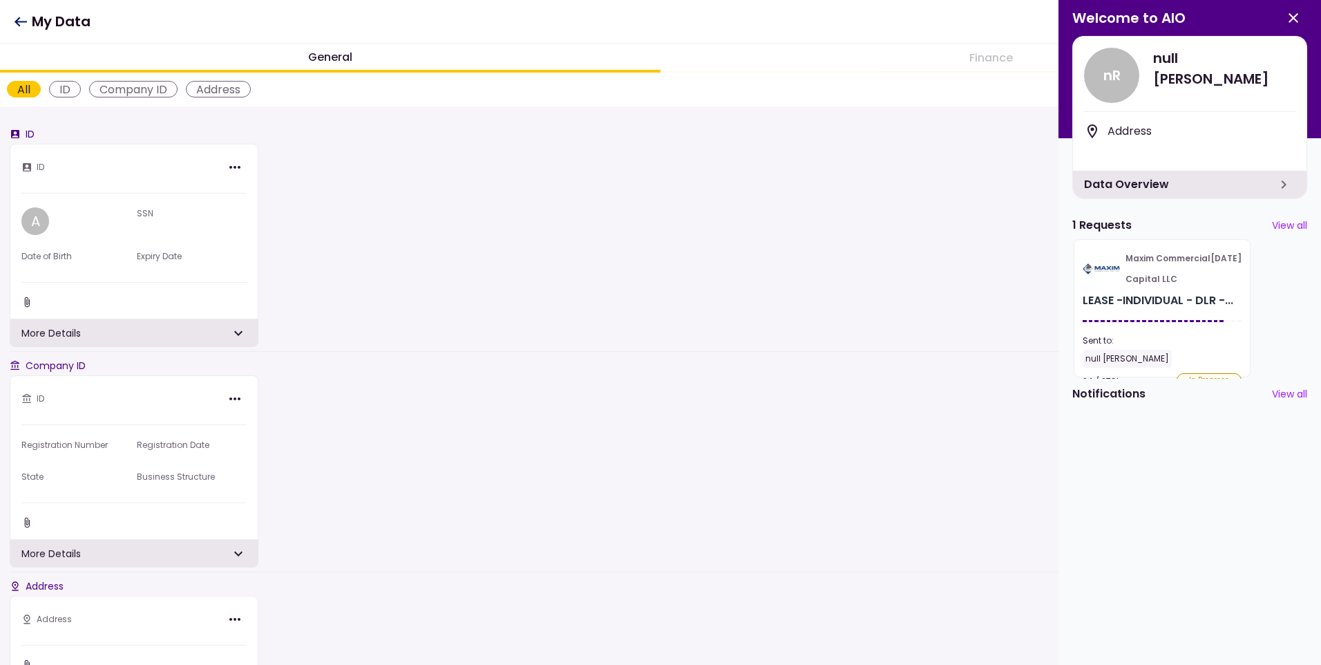
click at [64, 84] on div "ID" at bounding box center [65, 89] width 32 height 17
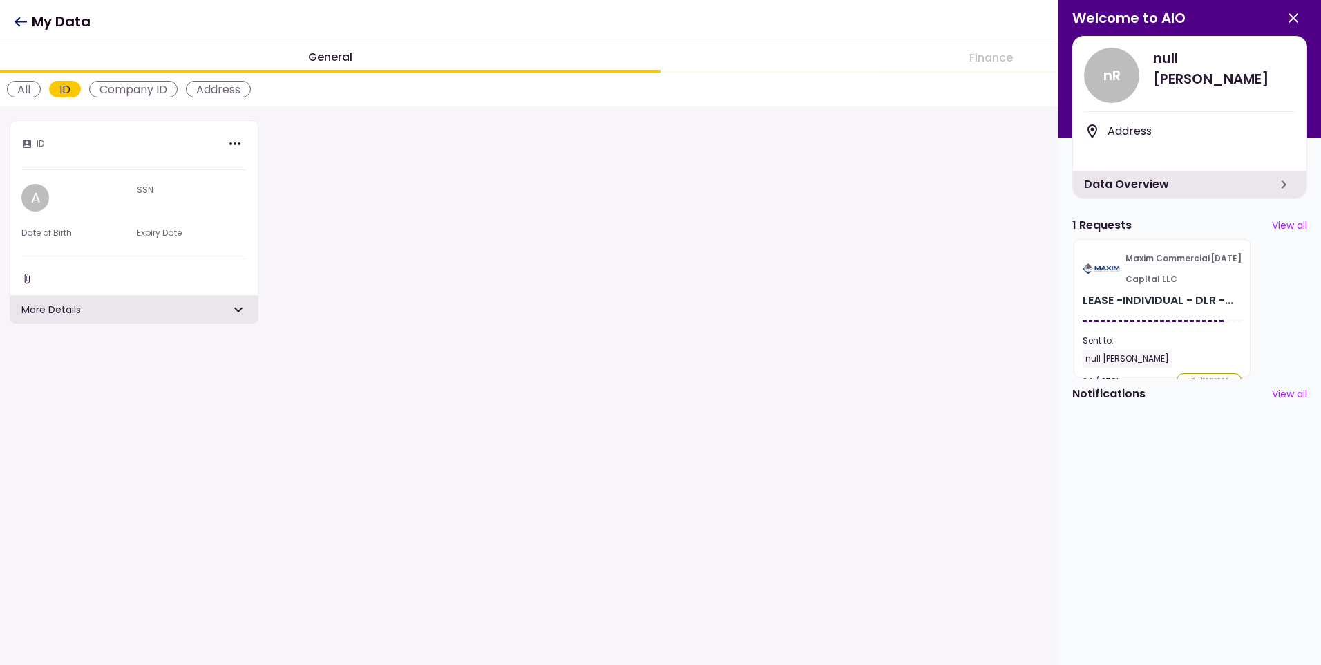
click at [127, 91] on div "Company ID" at bounding box center [133, 89] width 88 height 17
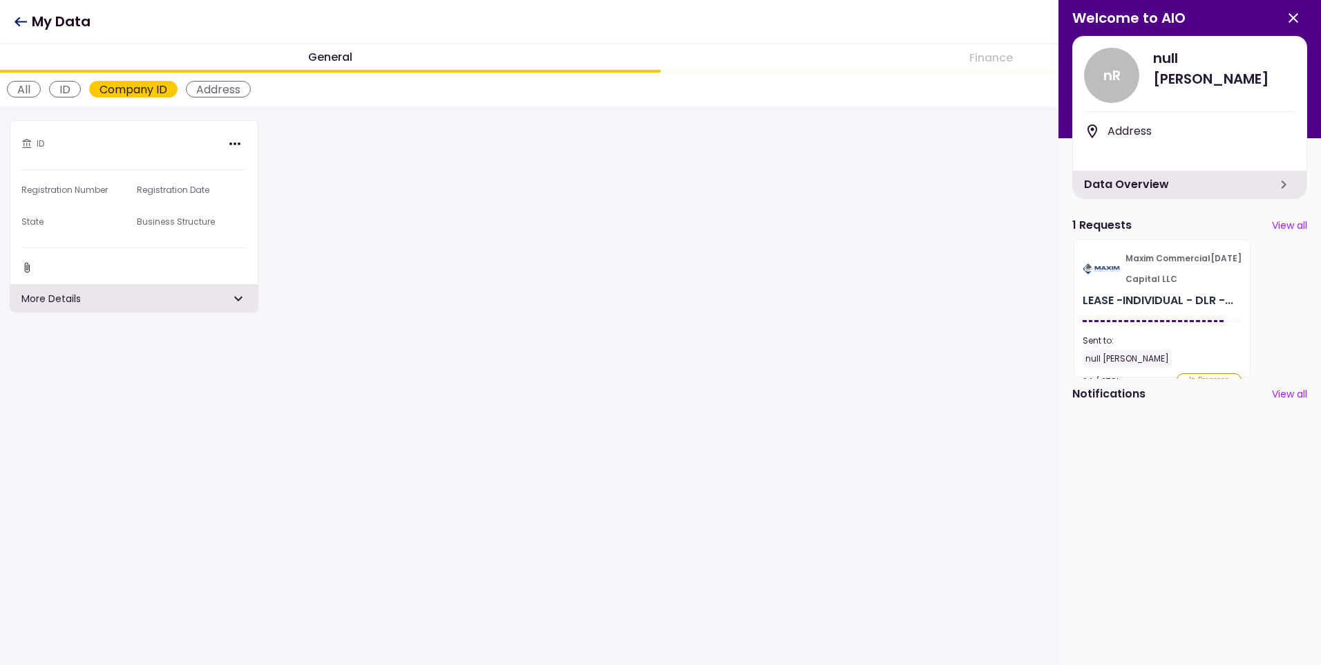
click at [220, 89] on div "Address" at bounding box center [218, 89] width 65 height 17
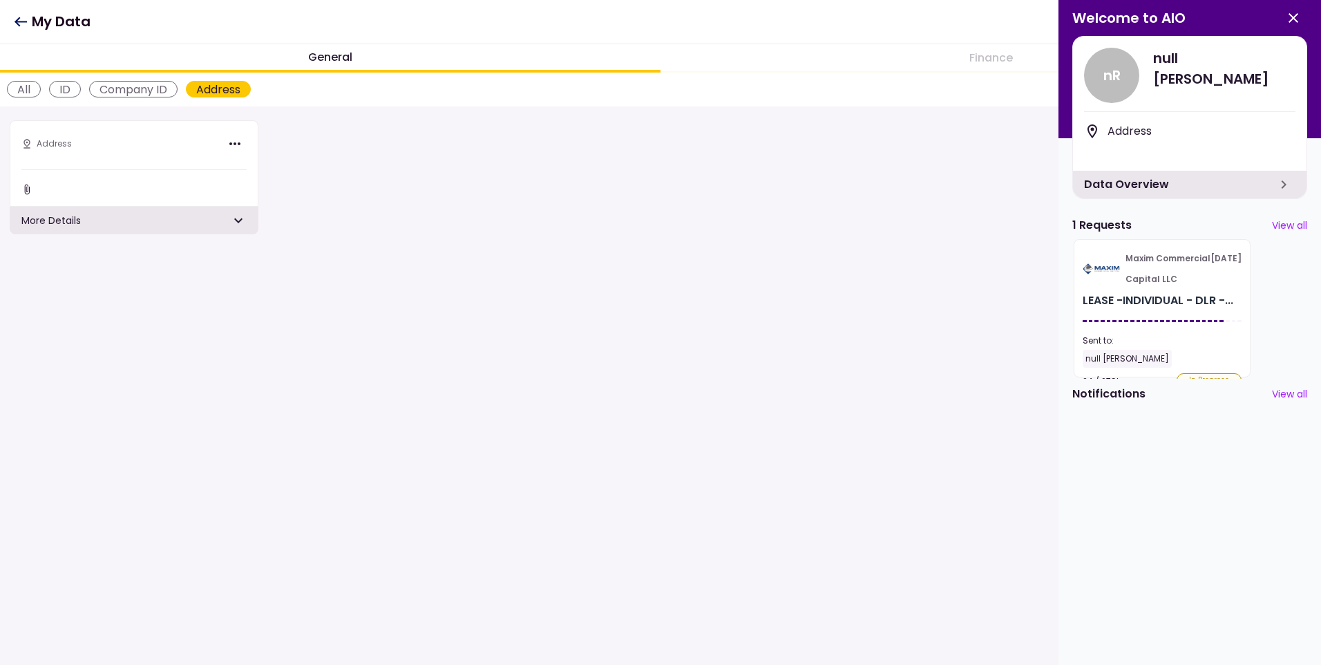
click at [19, 24] on icon at bounding box center [20, 22] width 13 height 10
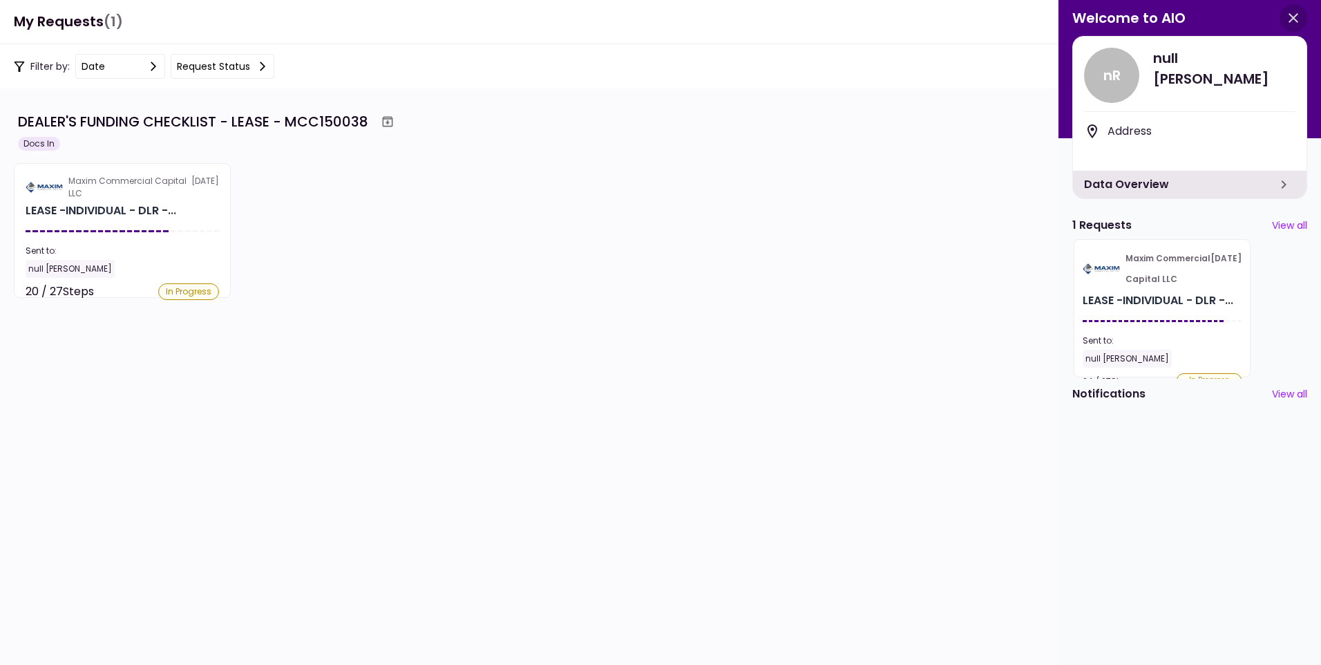
click at [1301, 21] on icon "button" at bounding box center [1293, 18] width 17 height 17
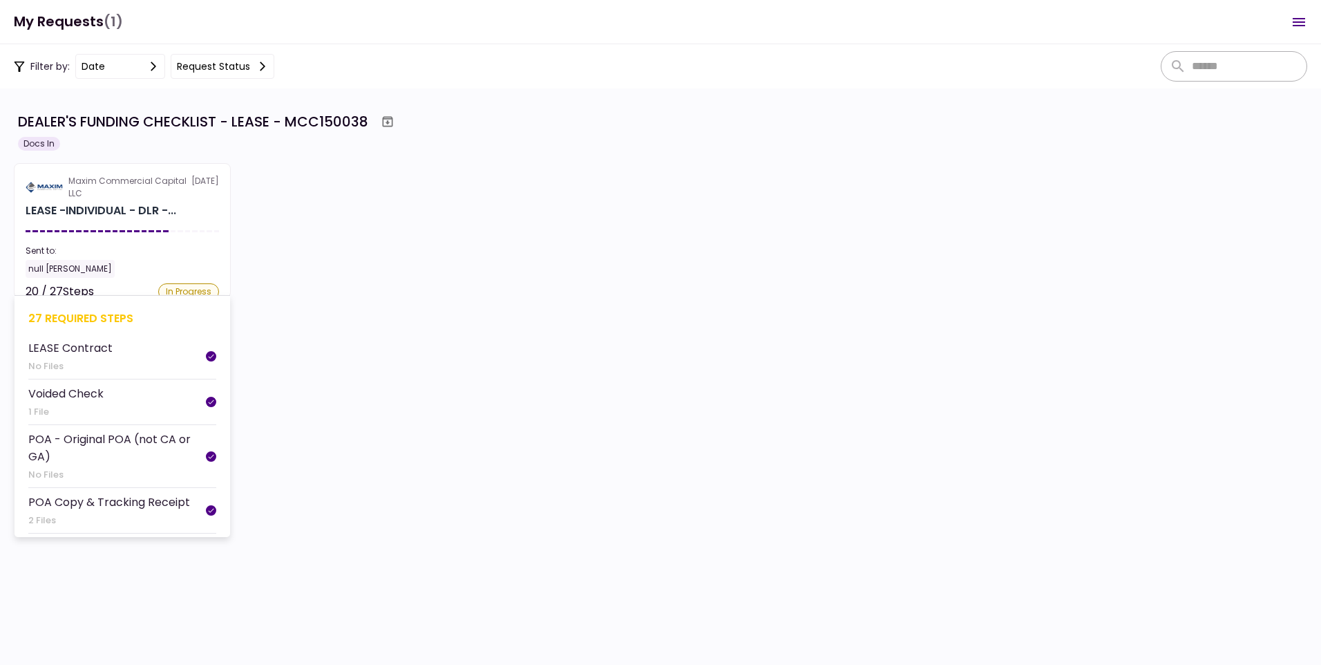
click at [87, 184] on div "Maxim Commercial Capital LLC" at bounding box center [129, 187] width 123 height 25
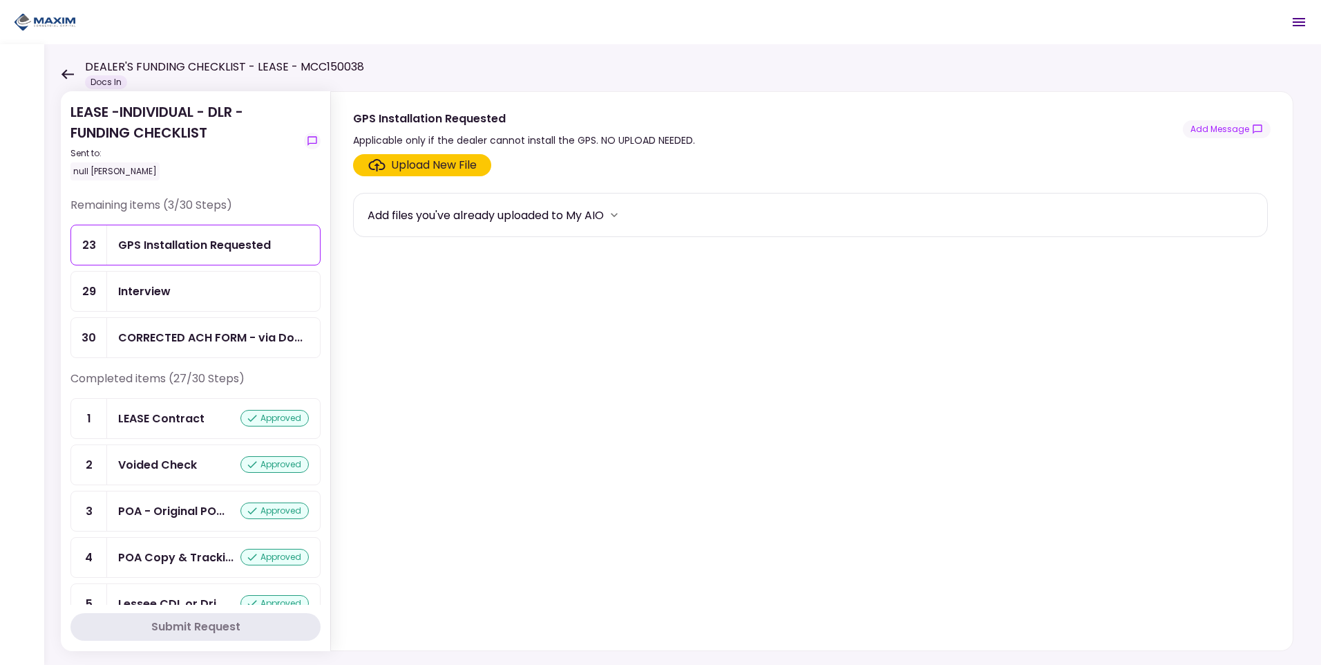
click at [64, 69] on icon at bounding box center [67, 74] width 13 height 10
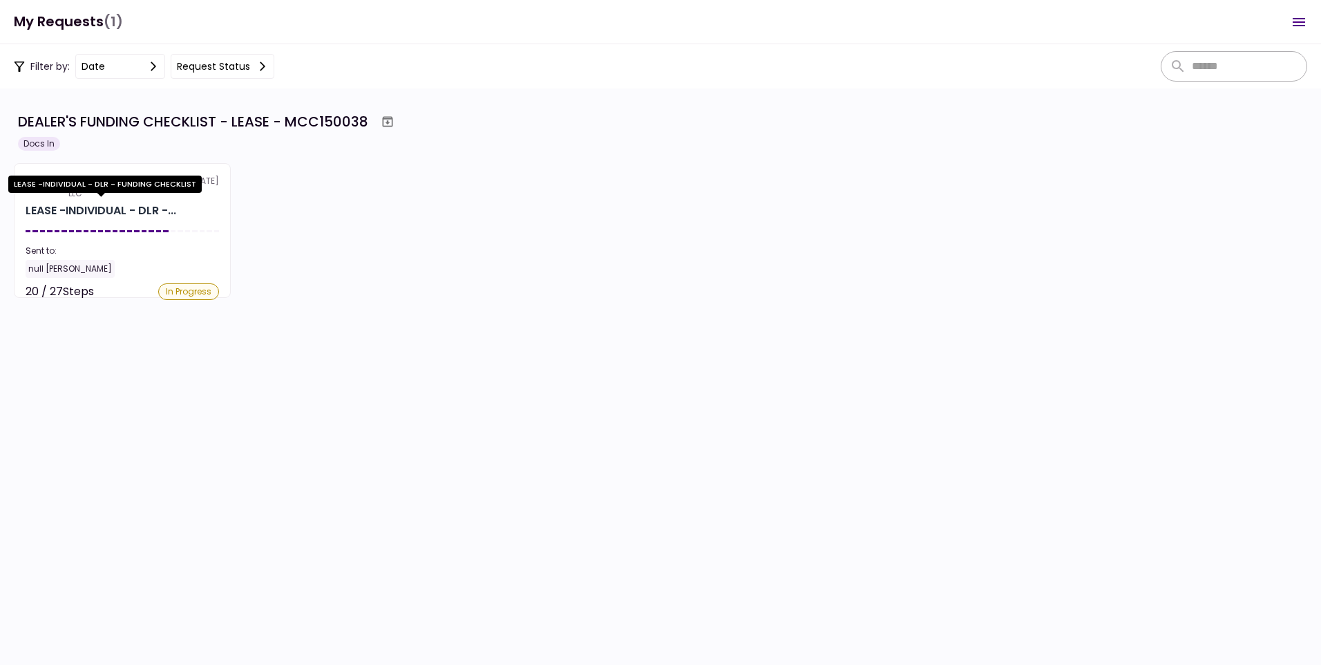
click at [118, 202] on div "LEASE -INDIVIDUAL - DLR - FUNDING CHECKLIST" at bounding box center [104, 188] width 193 height 27
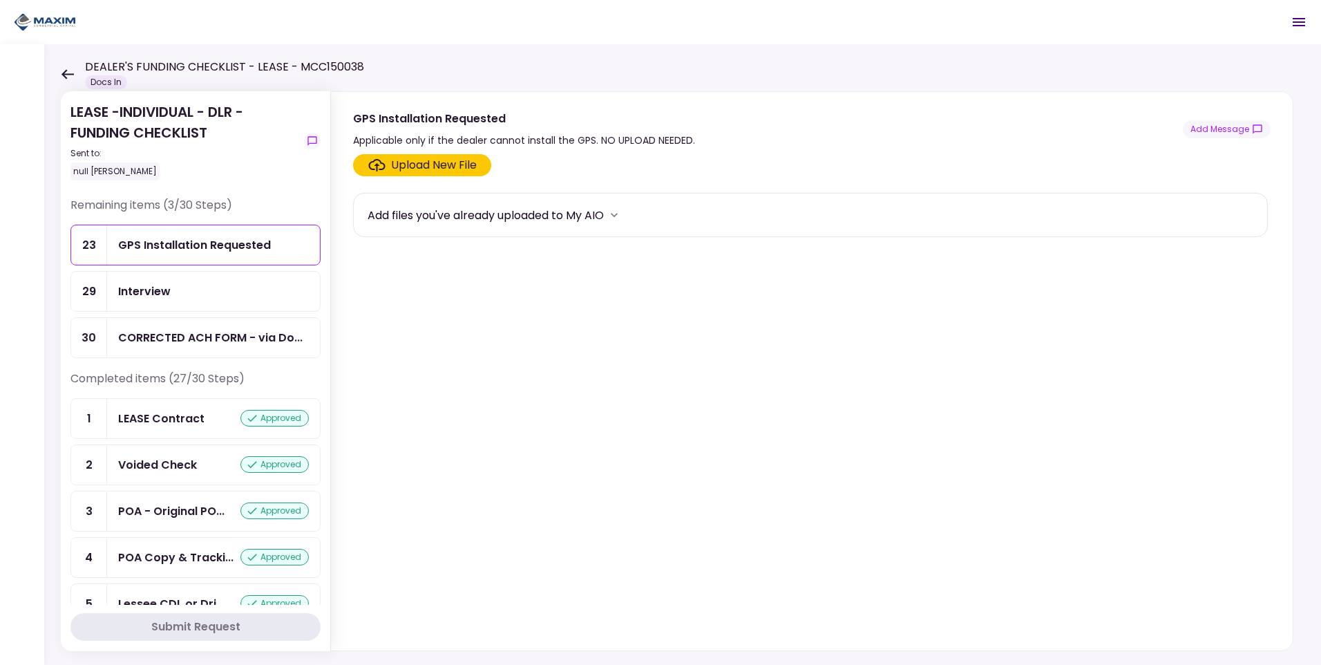
click at [61, 69] on icon at bounding box center [67, 74] width 13 height 10
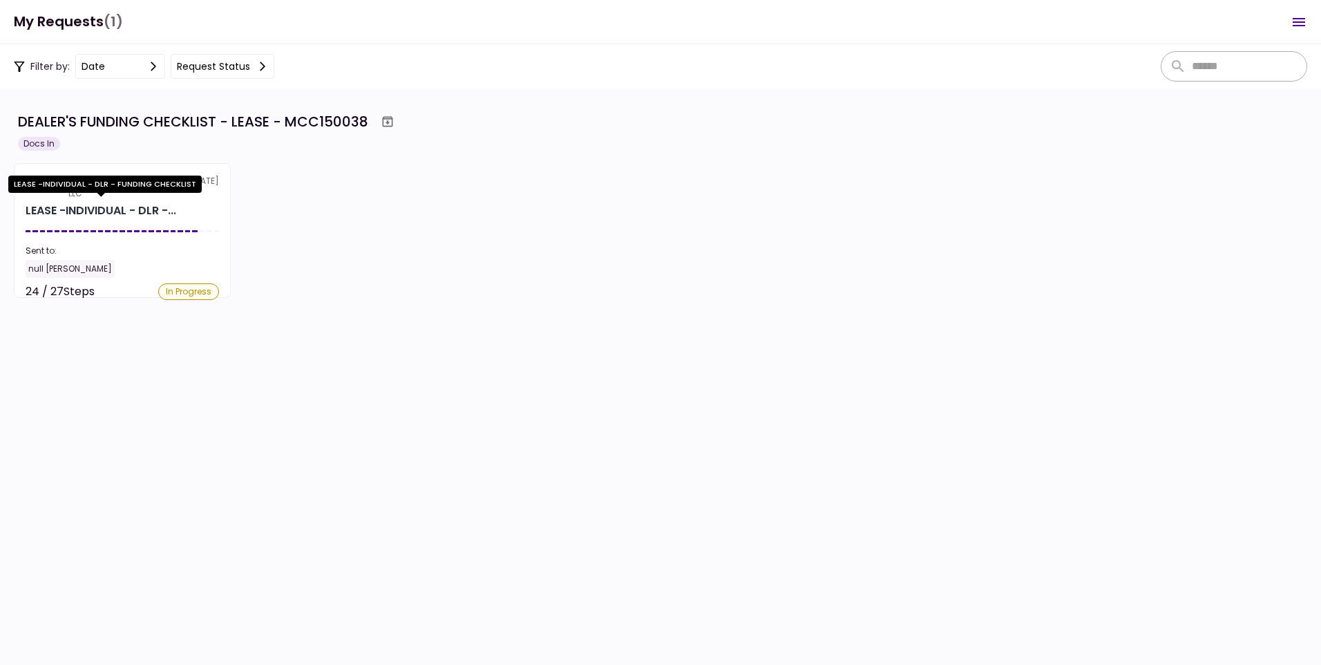
click at [73, 191] on div "LEASE -INDIVIDUAL - DLR - FUNDING CHECKLIST" at bounding box center [104, 183] width 193 height 17
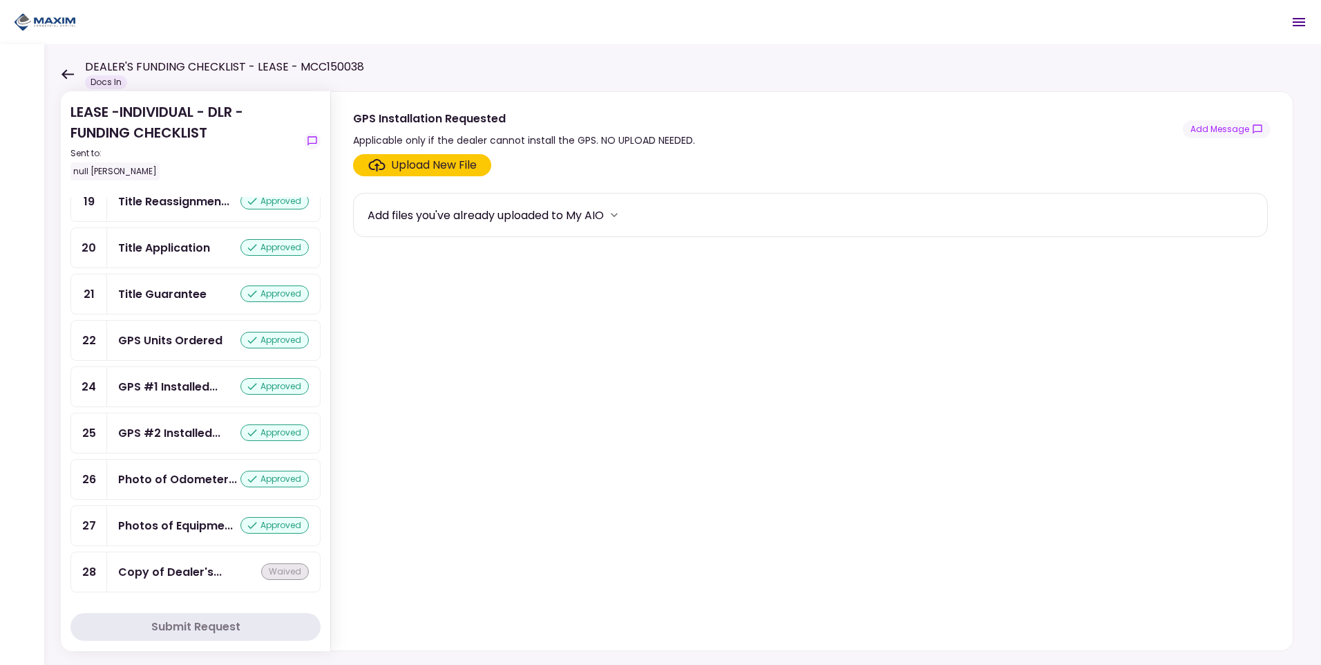
scroll to position [1067, 0]
